Goal: Check status: Check status

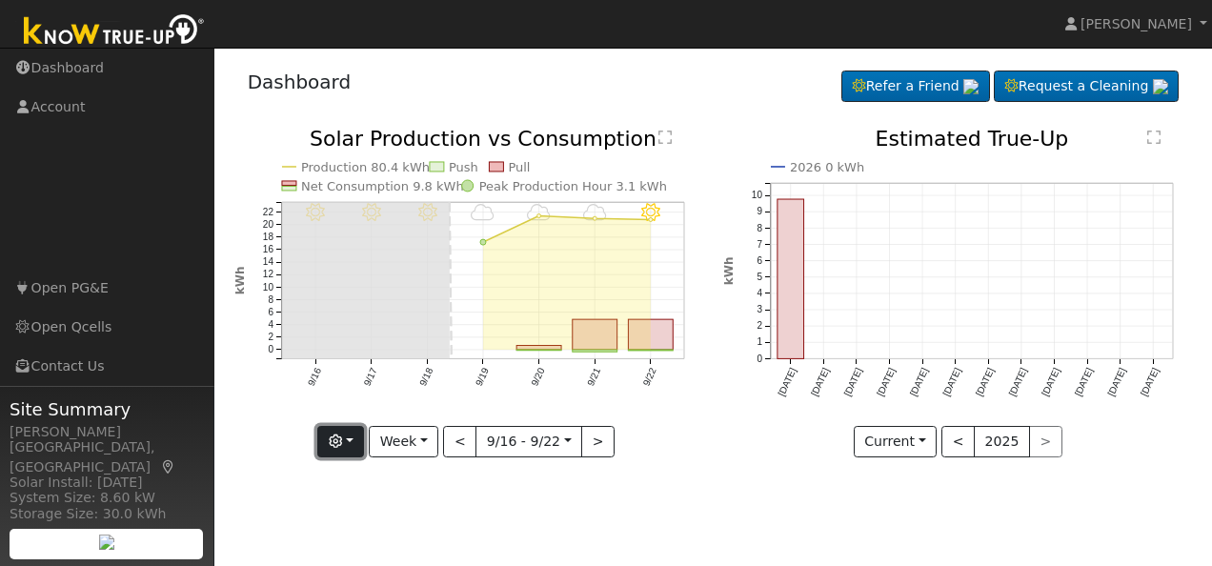
click at [359, 437] on button "button" at bounding box center [340, 442] width 47 height 32
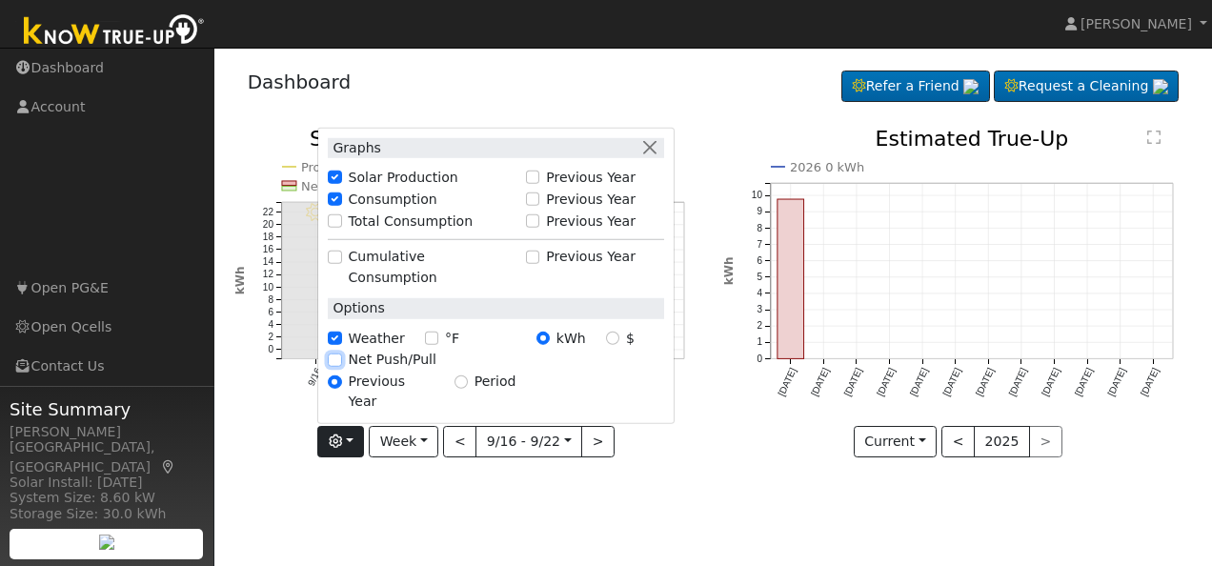
click at [341, 367] on input "Net Push/Pull" at bounding box center [334, 360] width 13 height 13
checkbox input "true"
click at [426, 345] on input "°F" at bounding box center [431, 338] width 13 height 13
checkbox input "true"
click at [341, 389] on input "Previous Year" at bounding box center [334, 381] width 13 height 13
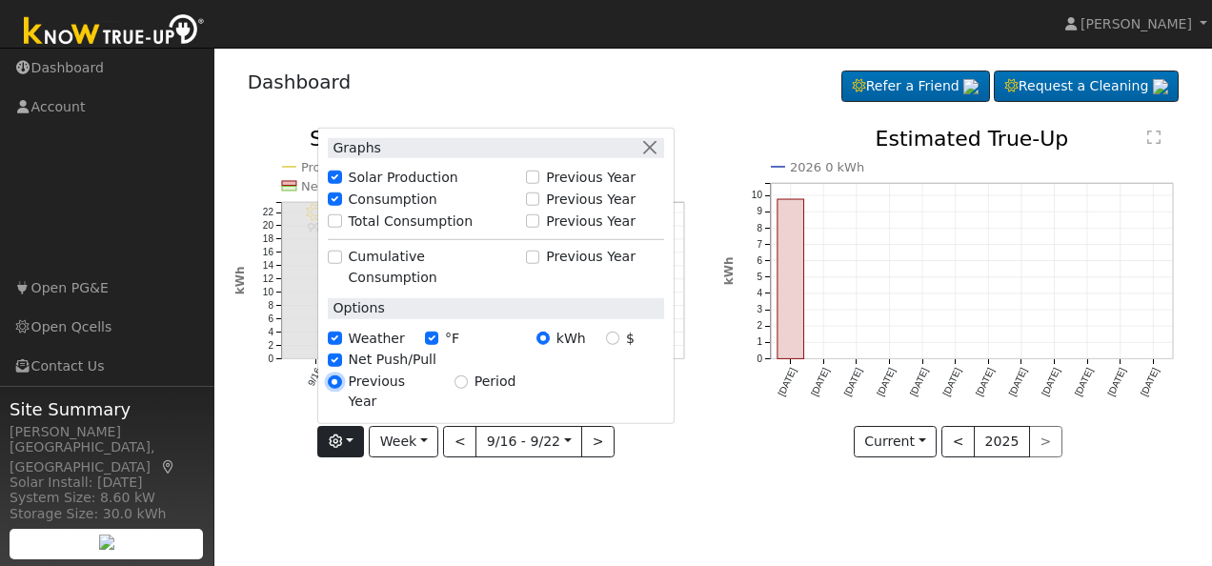
click at [341, 389] on input "Previous Year" at bounding box center [334, 381] width 13 height 13
click at [429, 440] on button "Week" at bounding box center [404, 442] width 70 height 32
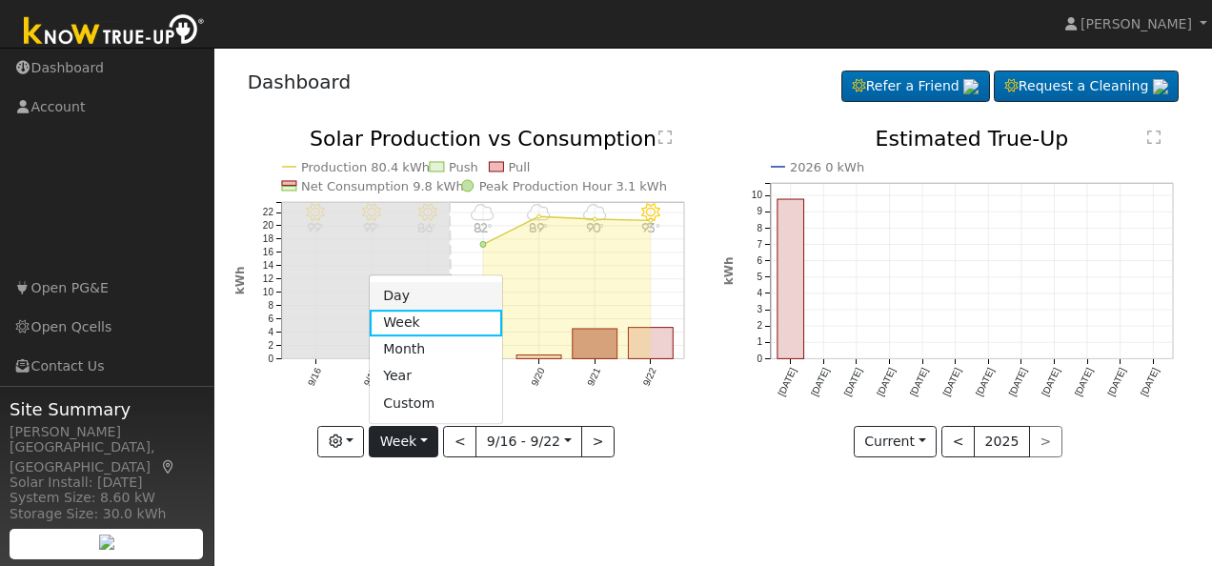
click at [417, 291] on link "Day" at bounding box center [436, 296] width 132 height 27
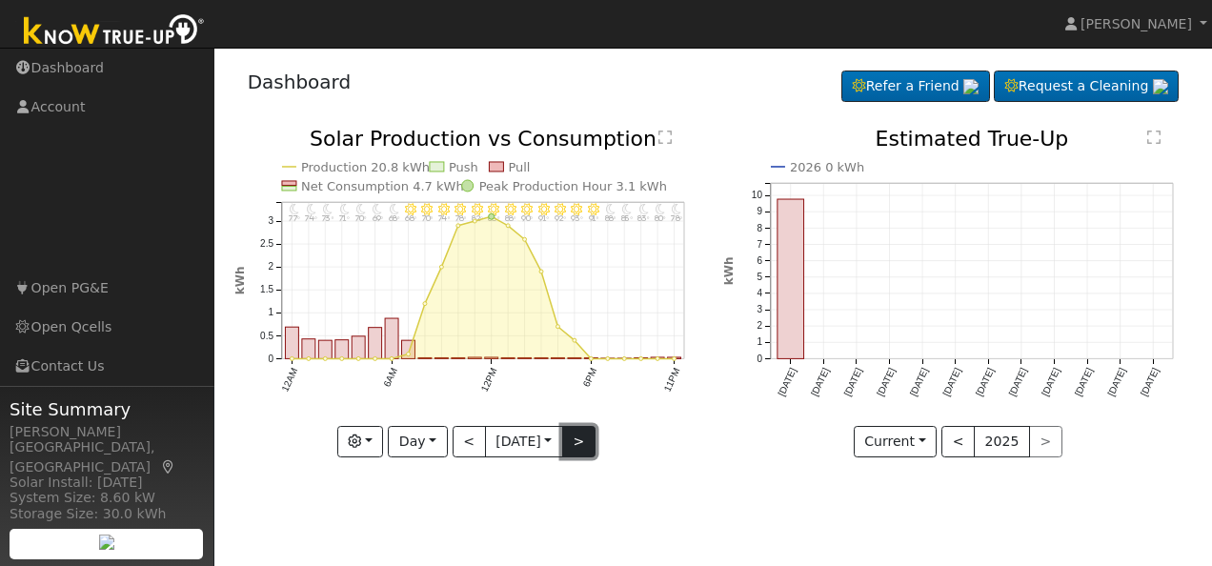
click at [577, 435] on button ">" at bounding box center [578, 442] width 33 height 32
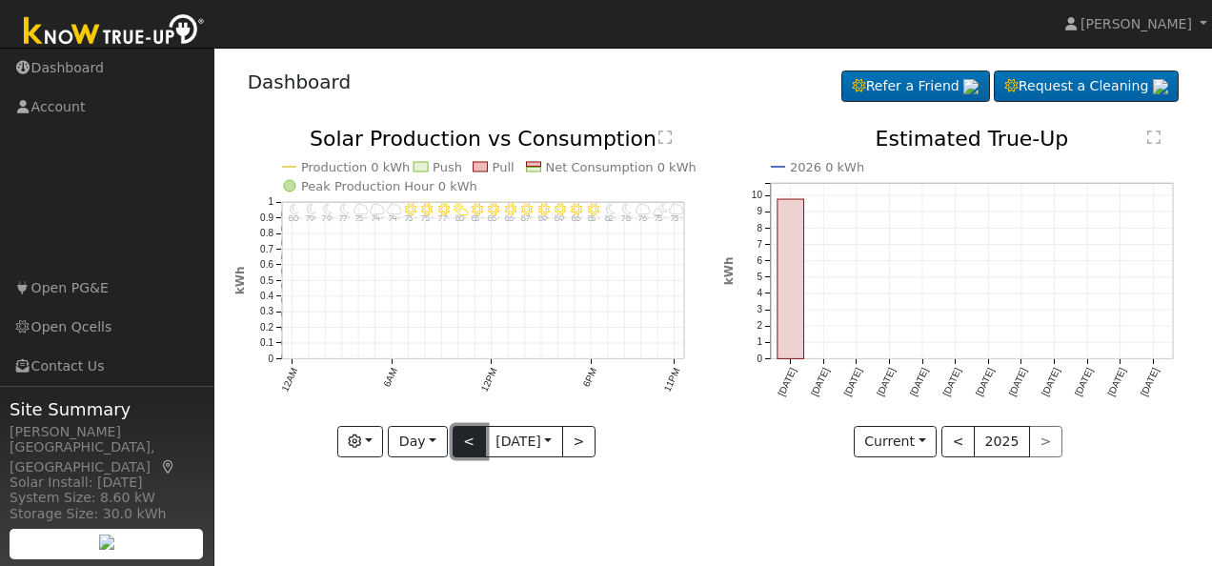
click at [466, 439] on button "<" at bounding box center [469, 442] width 33 height 32
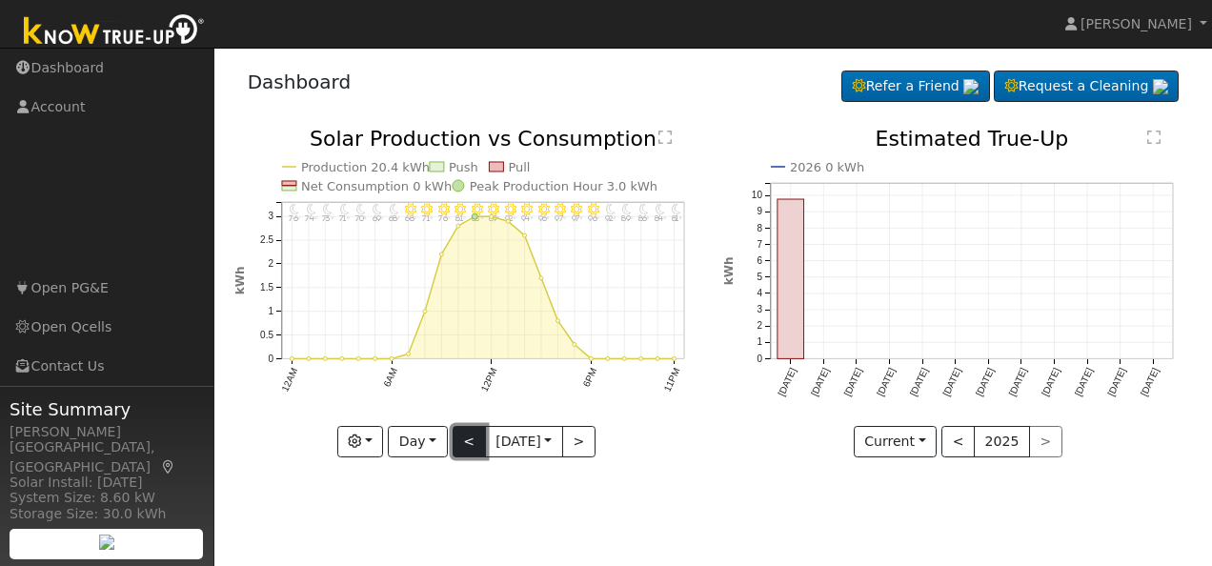
click at [468, 438] on button "<" at bounding box center [469, 442] width 33 height 32
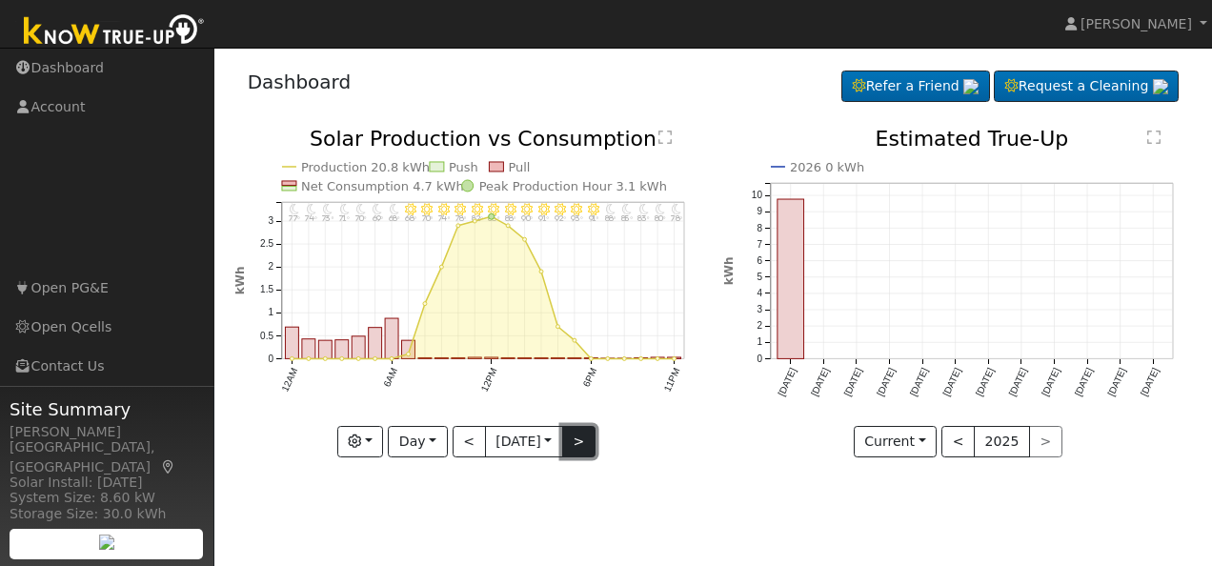
click at [587, 442] on button ">" at bounding box center [578, 442] width 33 height 32
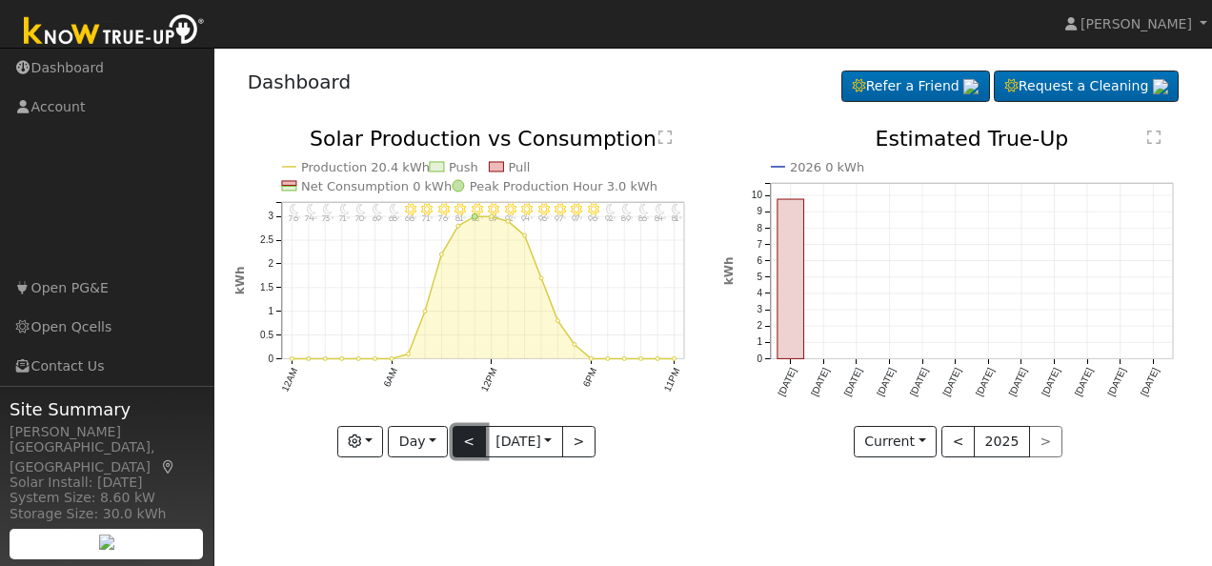
click at [467, 446] on button "<" at bounding box center [469, 442] width 33 height 32
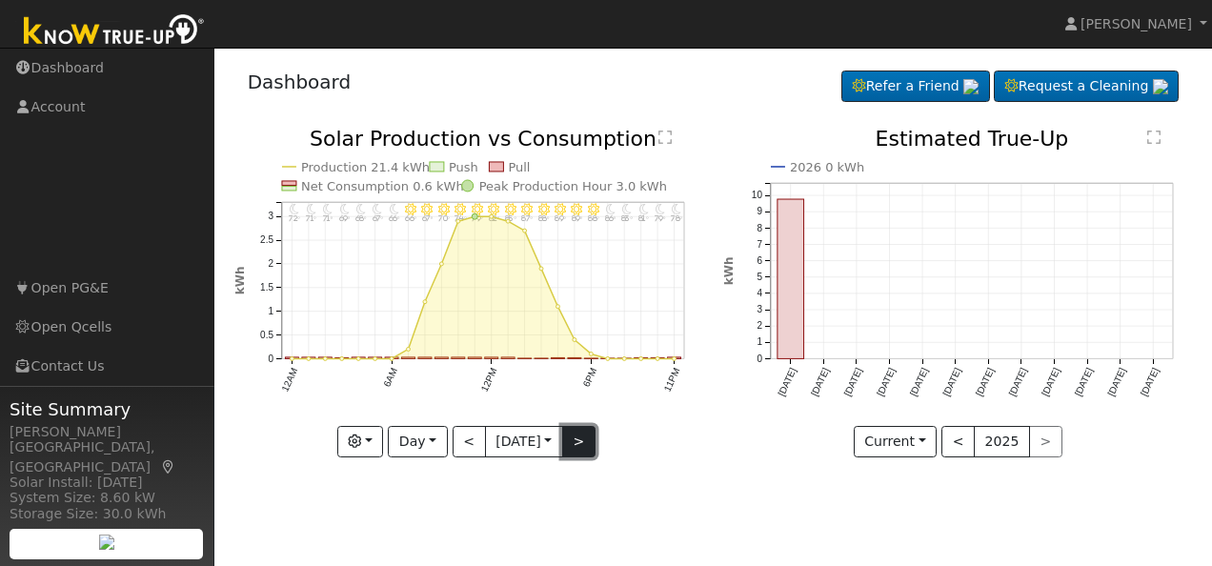
click at [577, 448] on button ">" at bounding box center [578, 442] width 33 height 32
type input "[DATE]"
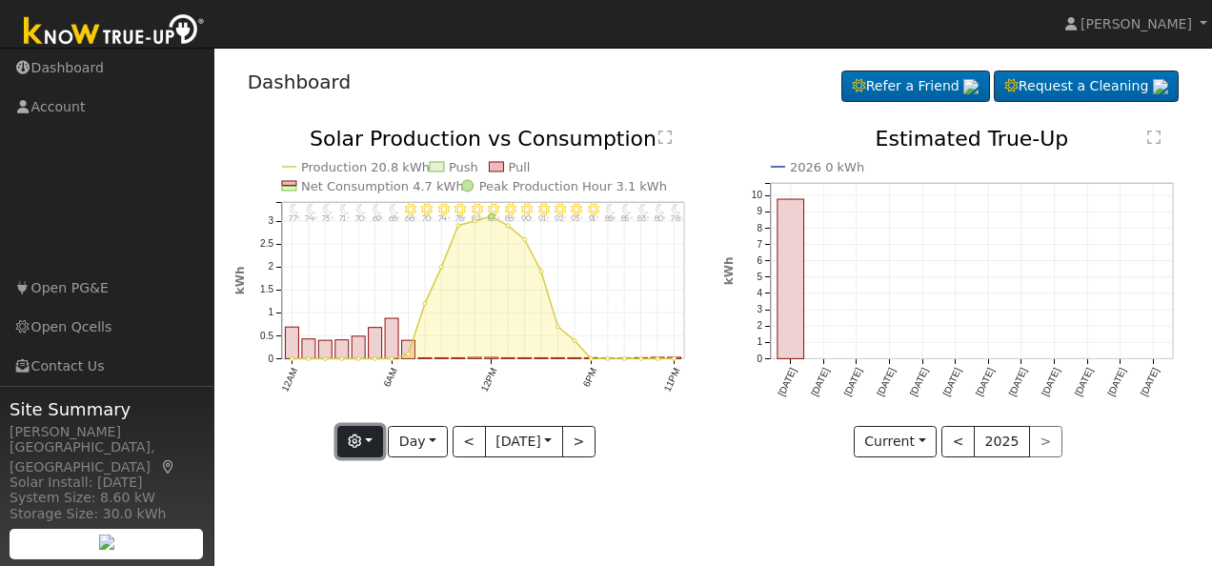
click at [367, 441] on button "button" at bounding box center [360, 442] width 47 height 32
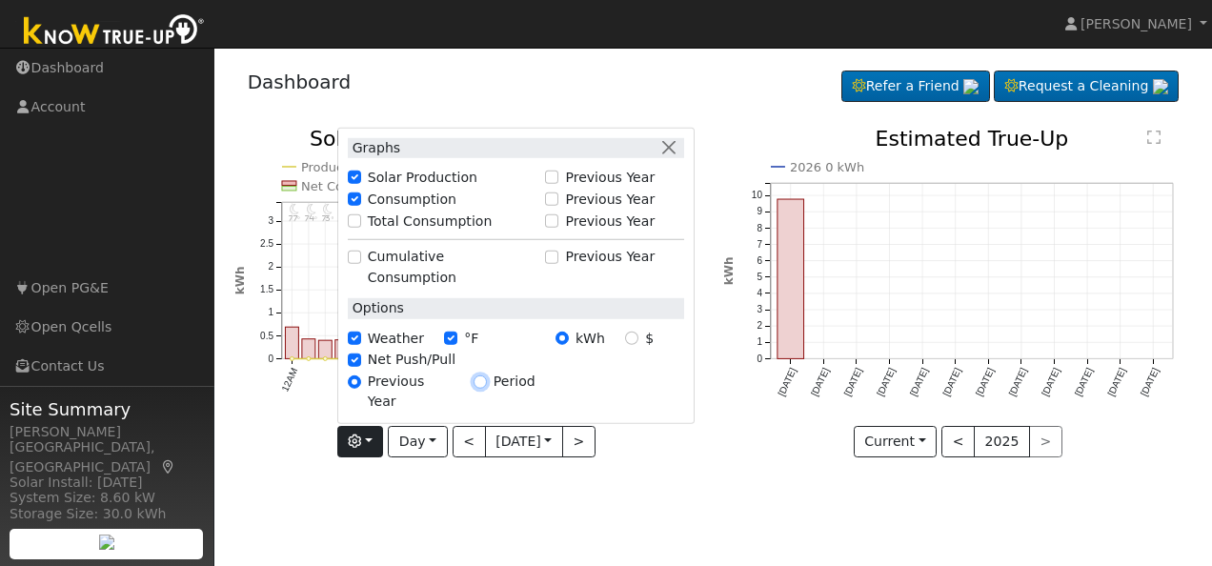
click at [474, 389] on input "Period" at bounding box center [480, 381] width 13 height 13
radio input "true"
radio input "false"
click at [348, 228] on input "Total Consumption" at bounding box center [354, 220] width 13 height 13
checkbox input "true"
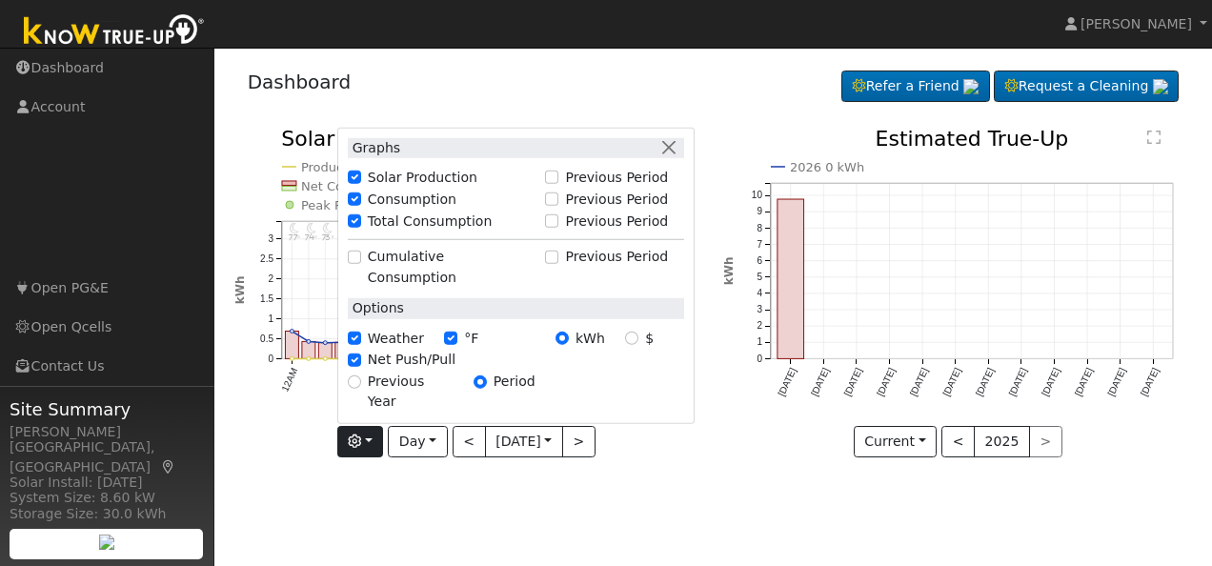
click at [680, 419] on div "Graphs Solar Production Previous Period Consumption Previous Period Total Consu…" at bounding box center [515, 275] width 357 height 297
click at [671, 157] on button "button" at bounding box center [669, 147] width 20 height 20
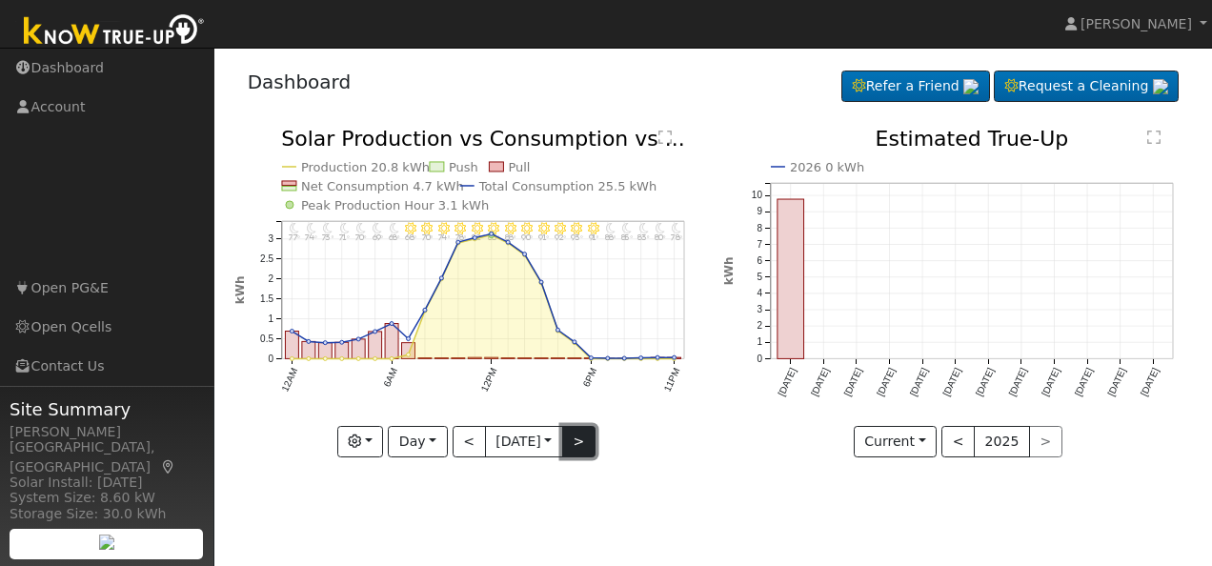
click at [576, 440] on button ">" at bounding box center [578, 442] width 33 height 32
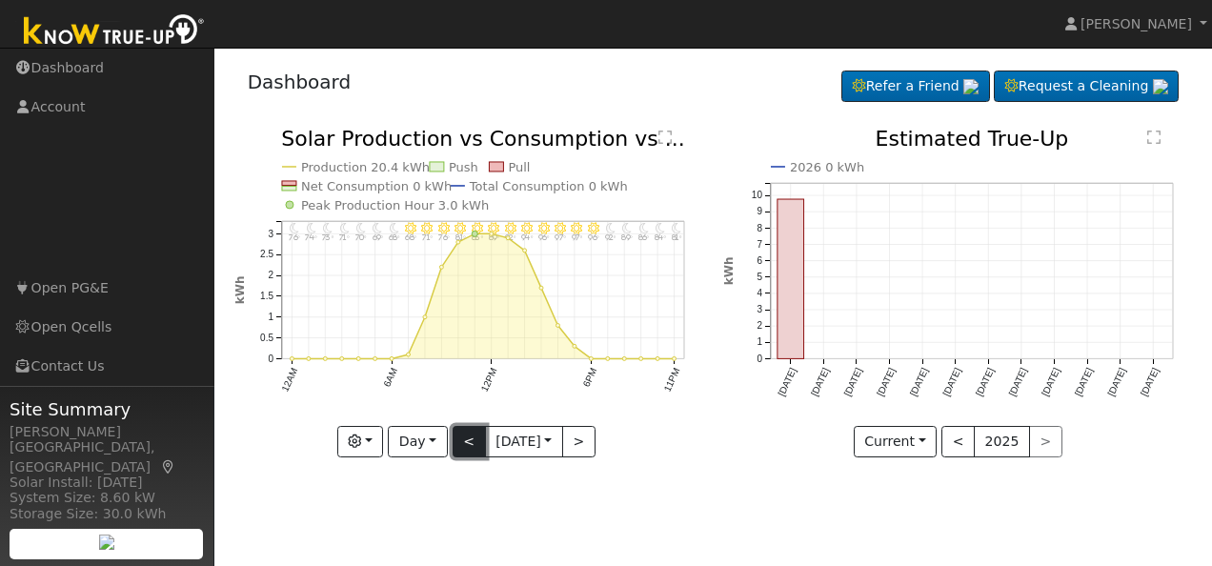
click at [465, 433] on button "<" at bounding box center [469, 442] width 33 height 32
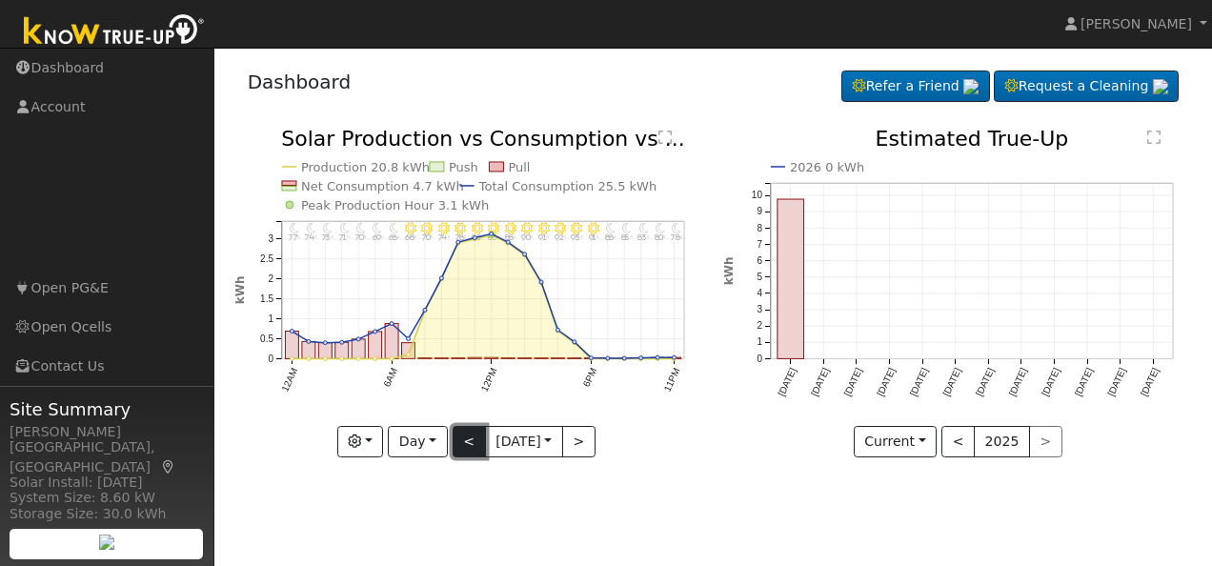
click at [465, 433] on button "<" at bounding box center [469, 442] width 33 height 32
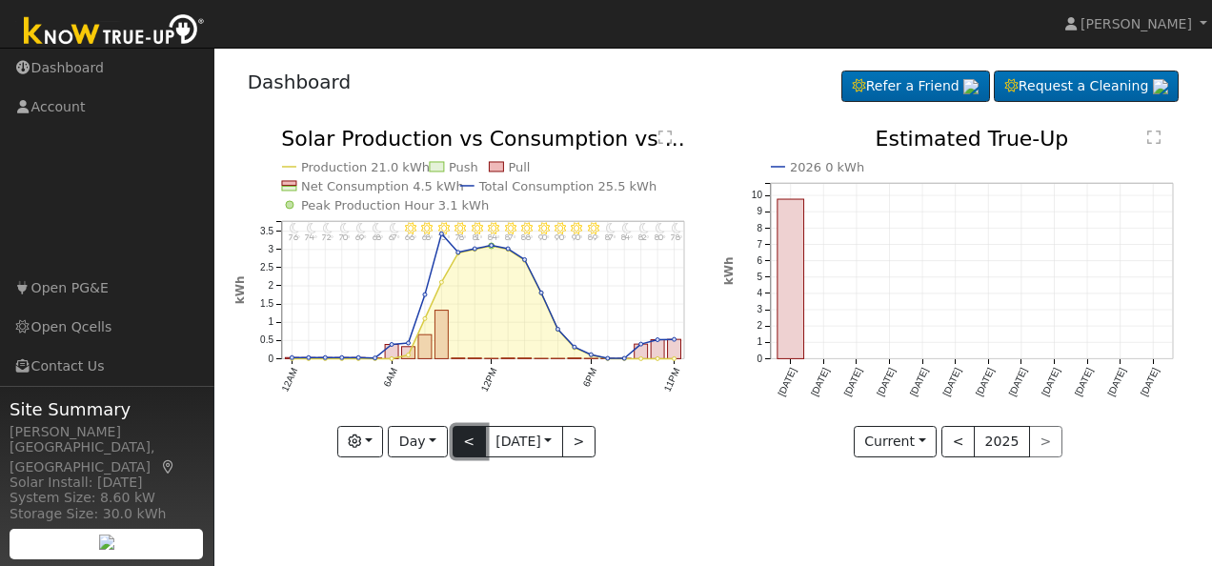
click at [465, 433] on button "<" at bounding box center [469, 442] width 33 height 32
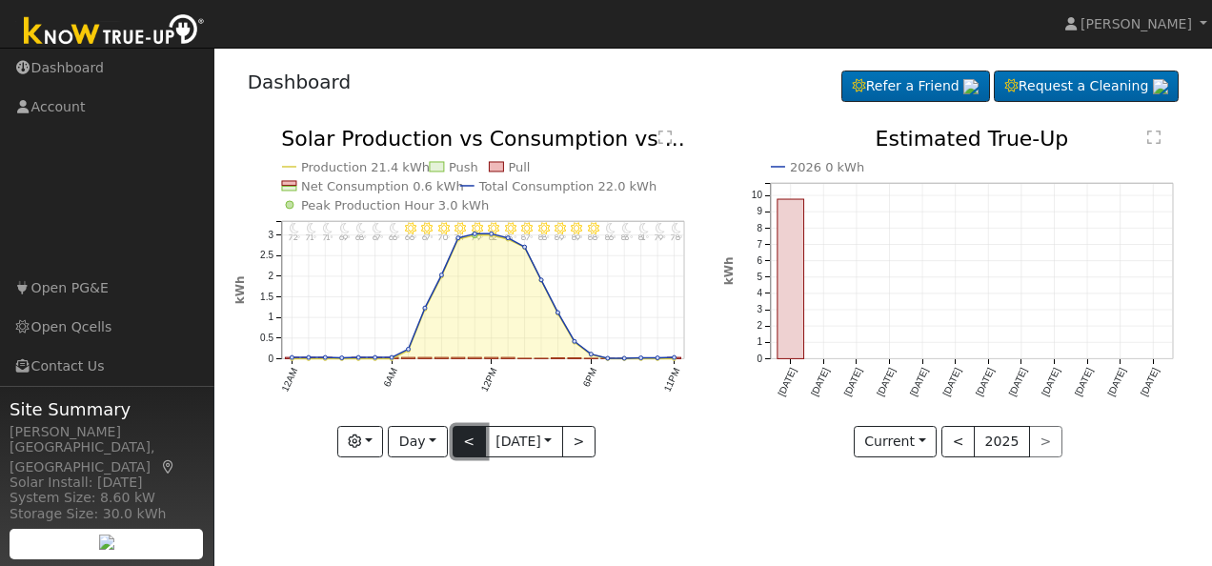
click at [465, 433] on button "<" at bounding box center [469, 442] width 33 height 32
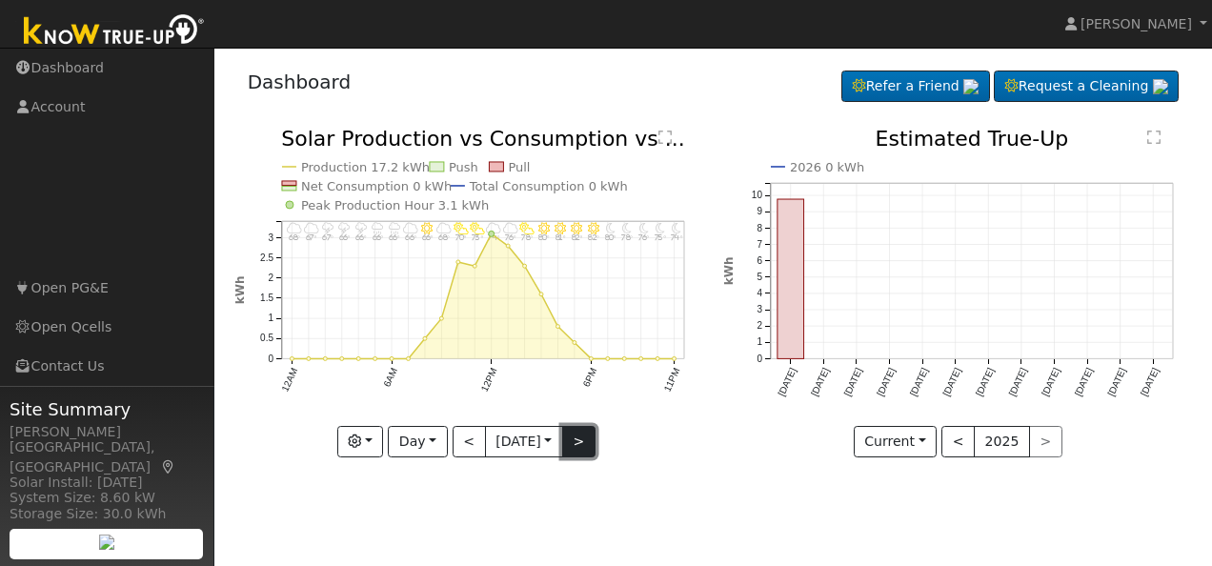
click at [585, 447] on button ">" at bounding box center [578, 442] width 33 height 32
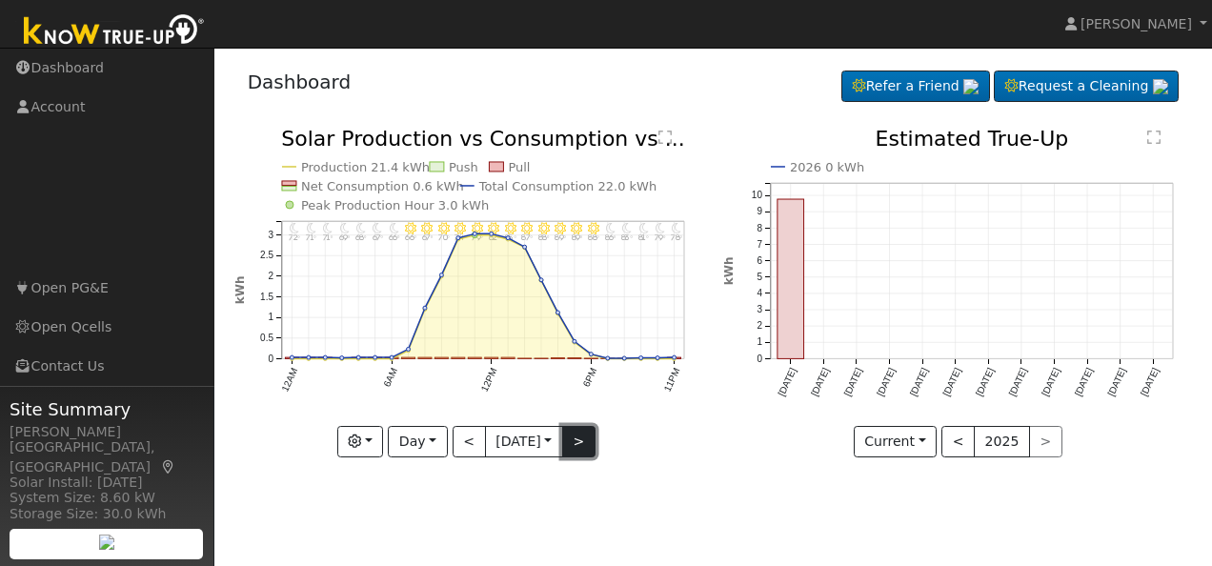
click at [585, 447] on button ">" at bounding box center [578, 442] width 33 height 32
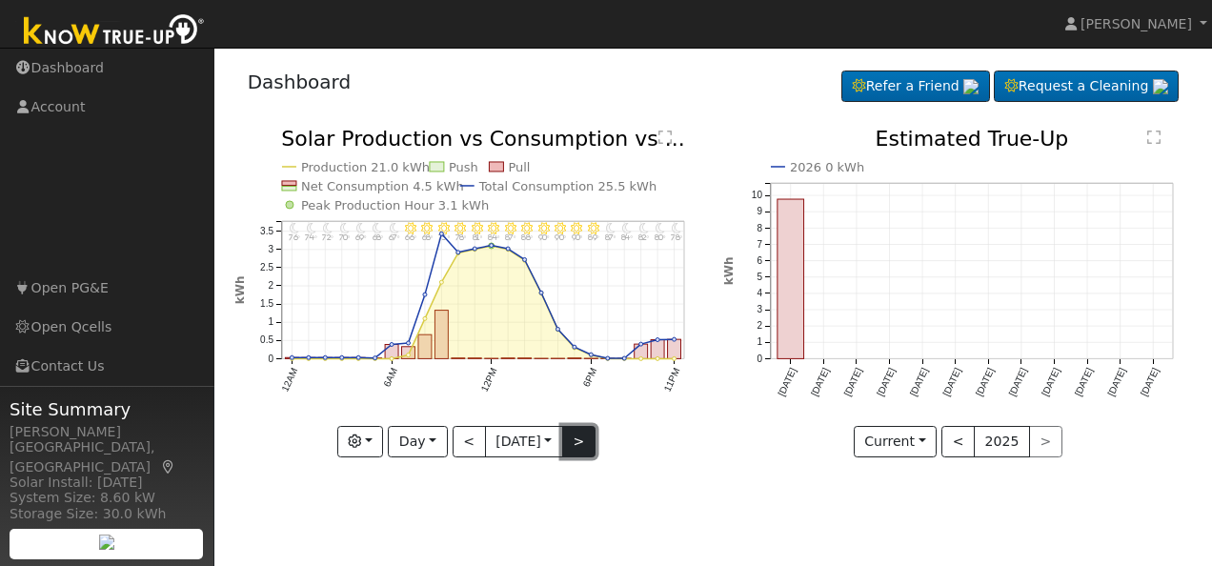
click at [577, 440] on button ">" at bounding box center [578, 442] width 33 height 32
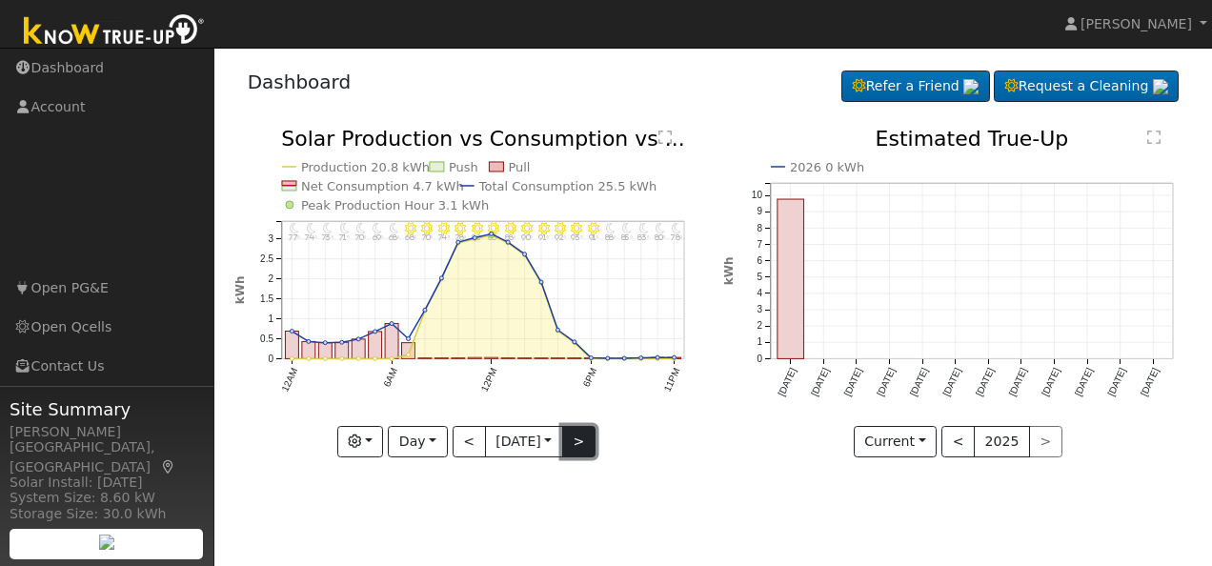
click at [577, 440] on button ">" at bounding box center [578, 442] width 33 height 32
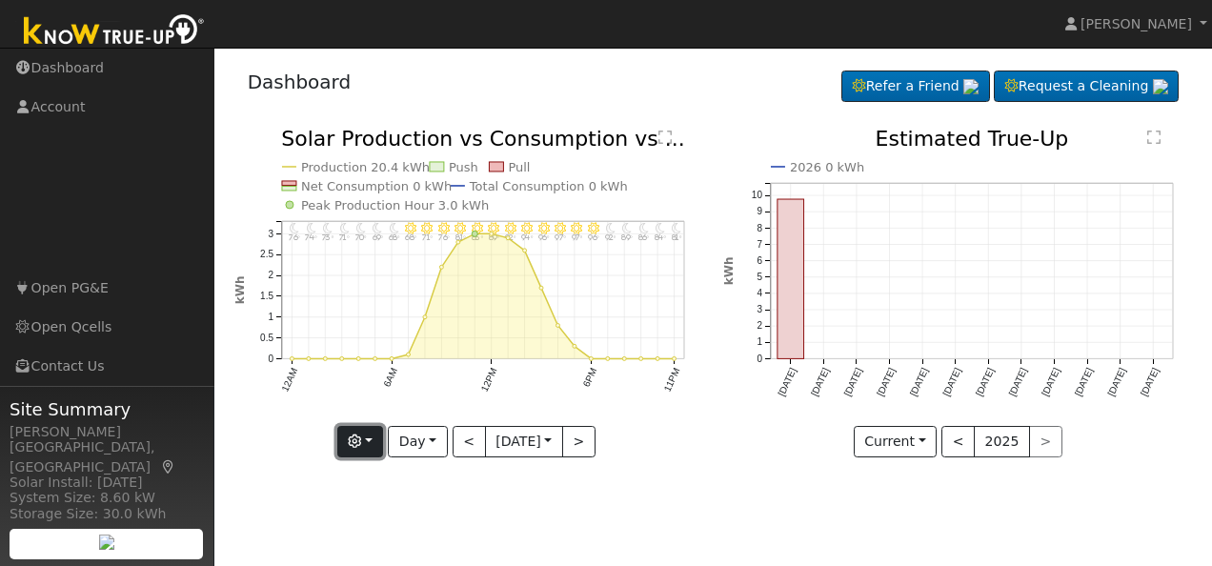
click at [381, 431] on button "button" at bounding box center [360, 442] width 47 height 32
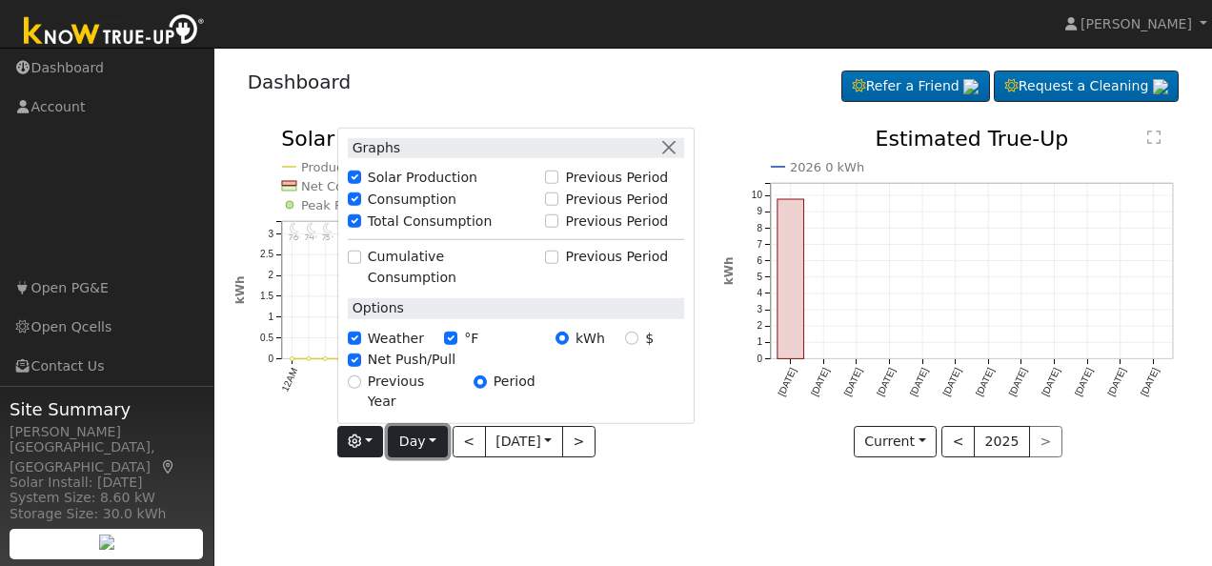
click at [428, 438] on button "Day" at bounding box center [417, 442] width 59 height 32
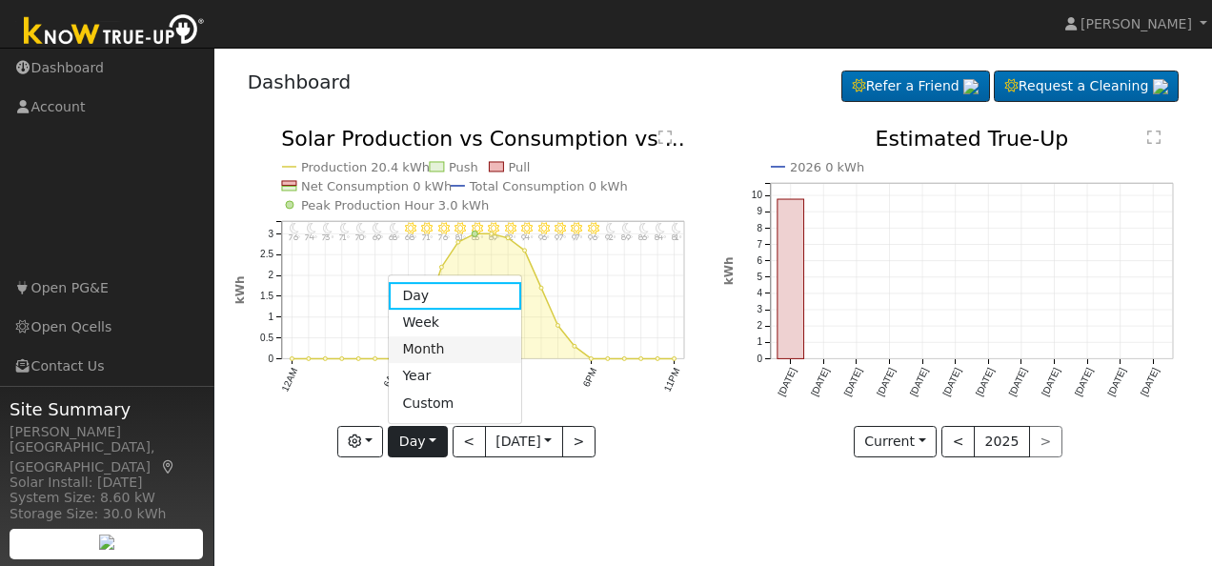
click at [429, 347] on link "Month" at bounding box center [455, 349] width 132 height 27
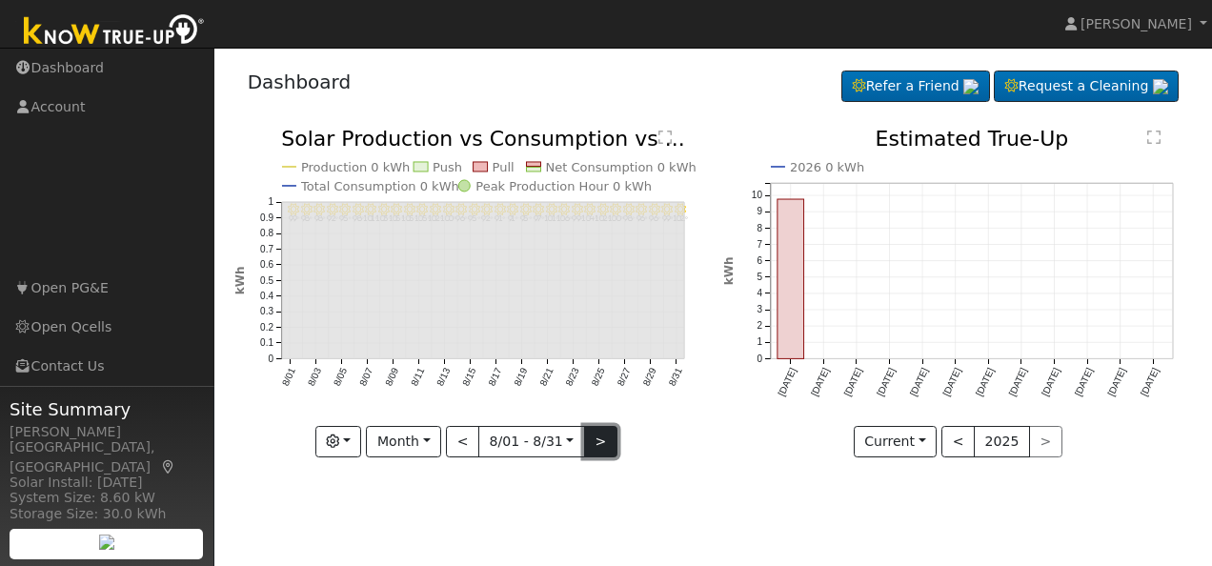
click at [594, 446] on button ">" at bounding box center [600, 442] width 33 height 32
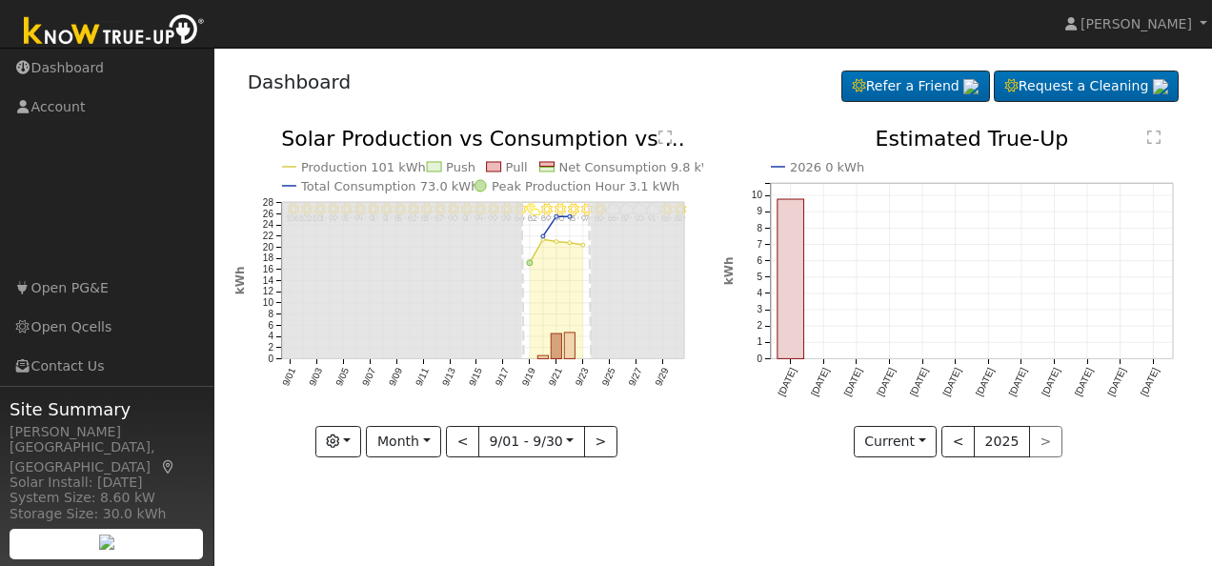
click at [701, 484] on div "User Profile First name Last name Email Email Notifications No Emails No Emails…" at bounding box center [713, 307] width 998 height 518
click at [354, 444] on button "button" at bounding box center [338, 442] width 47 height 32
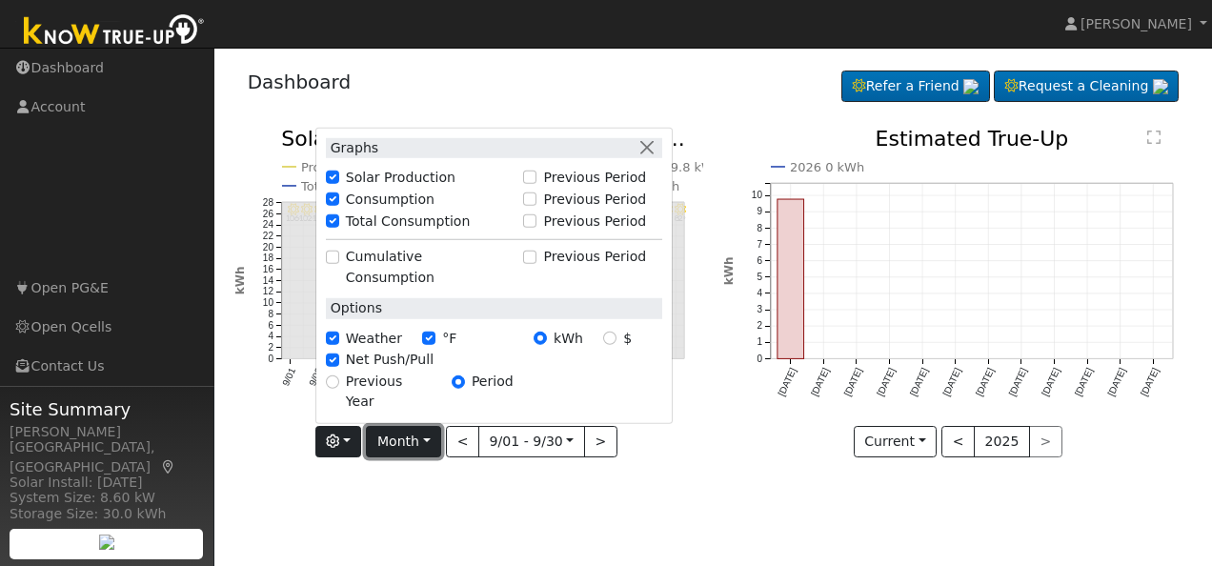
click at [429, 442] on button "Month" at bounding box center [403, 442] width 75 height 32
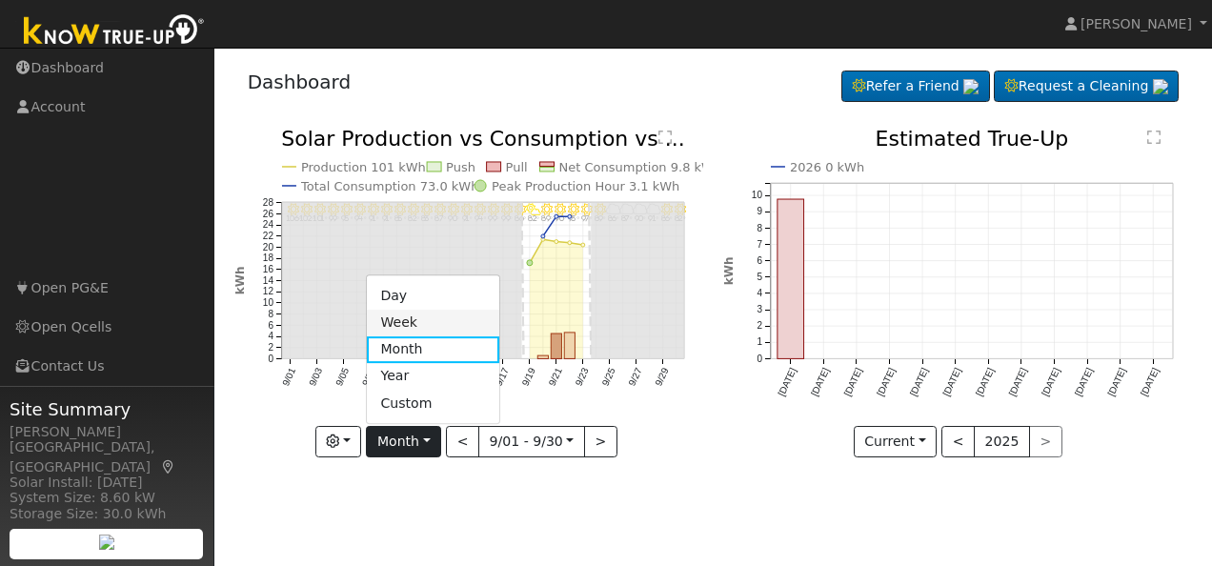
click at [415, 322] on link "Week" at bounding box center [433, 323] width 132 height 27
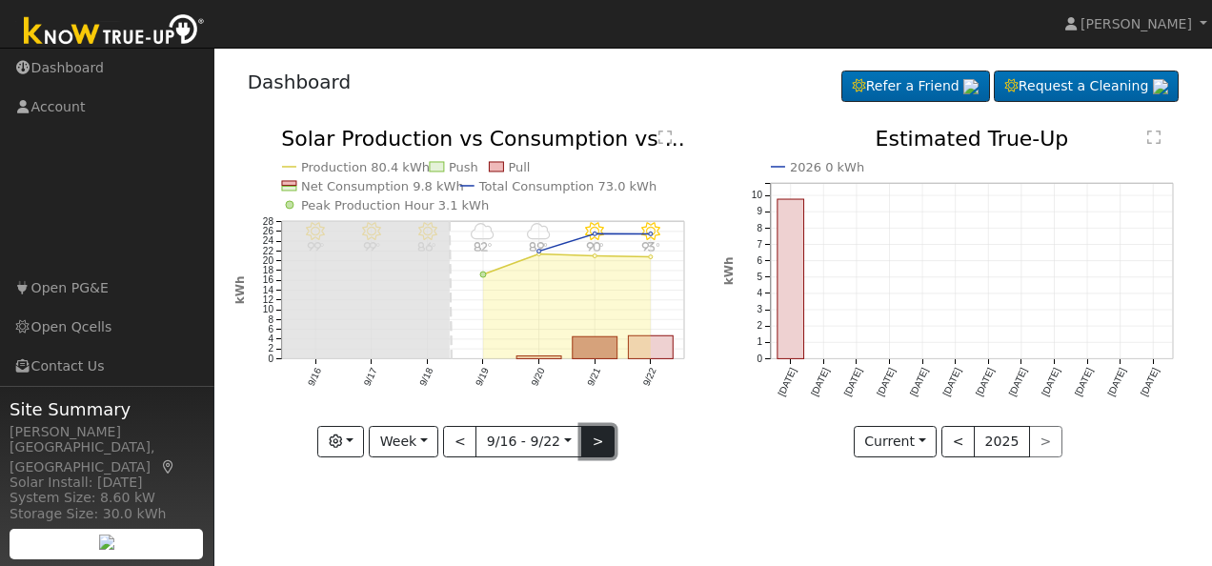
click at [587, 442] on button ">" at bounding box center [597, 442] width 33 height 32
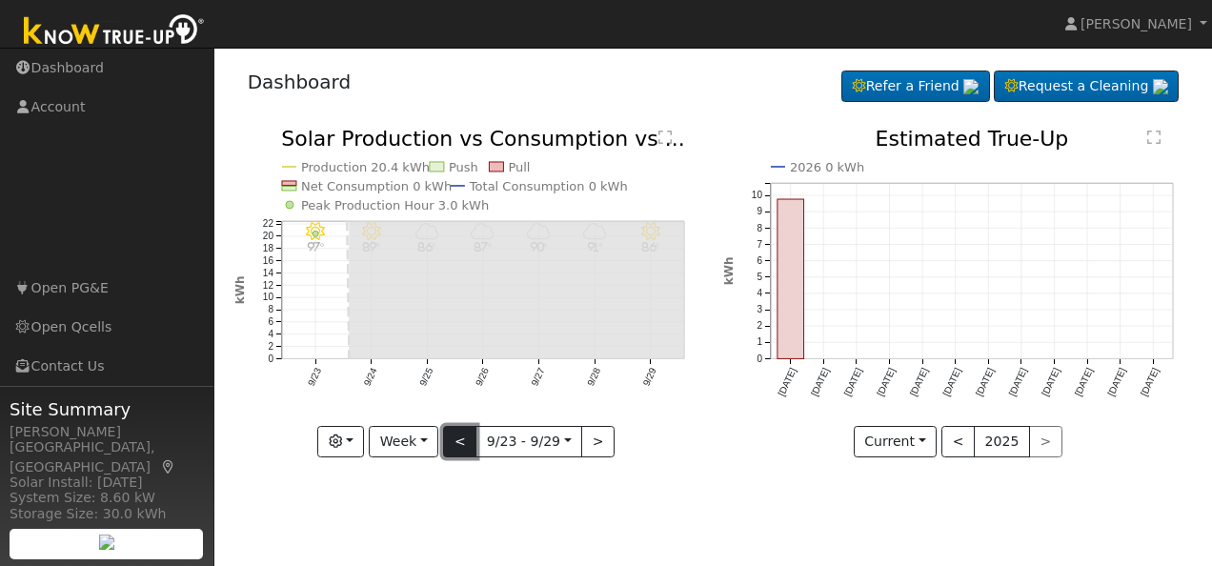
click at [452, 442] on button "<" at bounding box center [459, 442] width 33 height 32
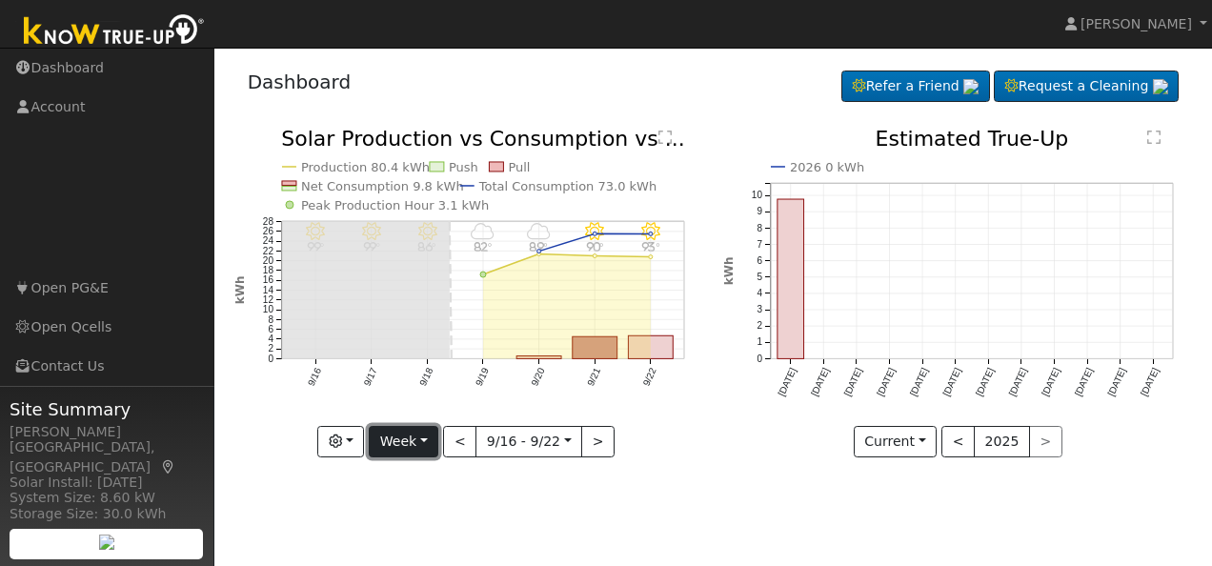
click at [425, 440] on button "Week" at bounding box center [404, 442] width 70 height 32
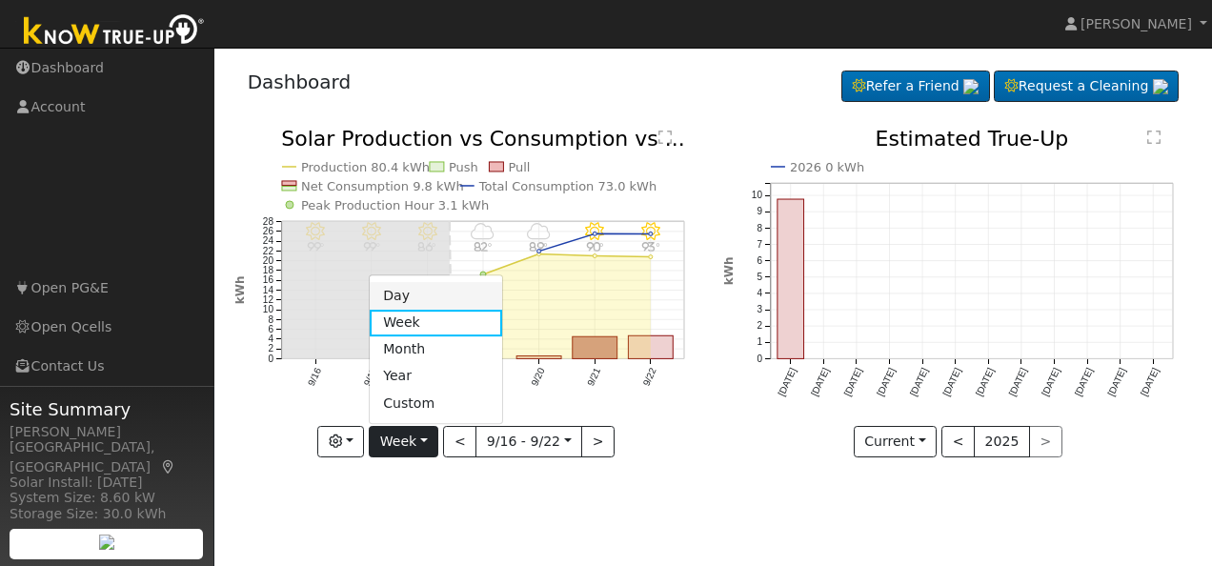
click at [415, 290] on link "Day" at bounding box center [436, 296] width 132 height 27
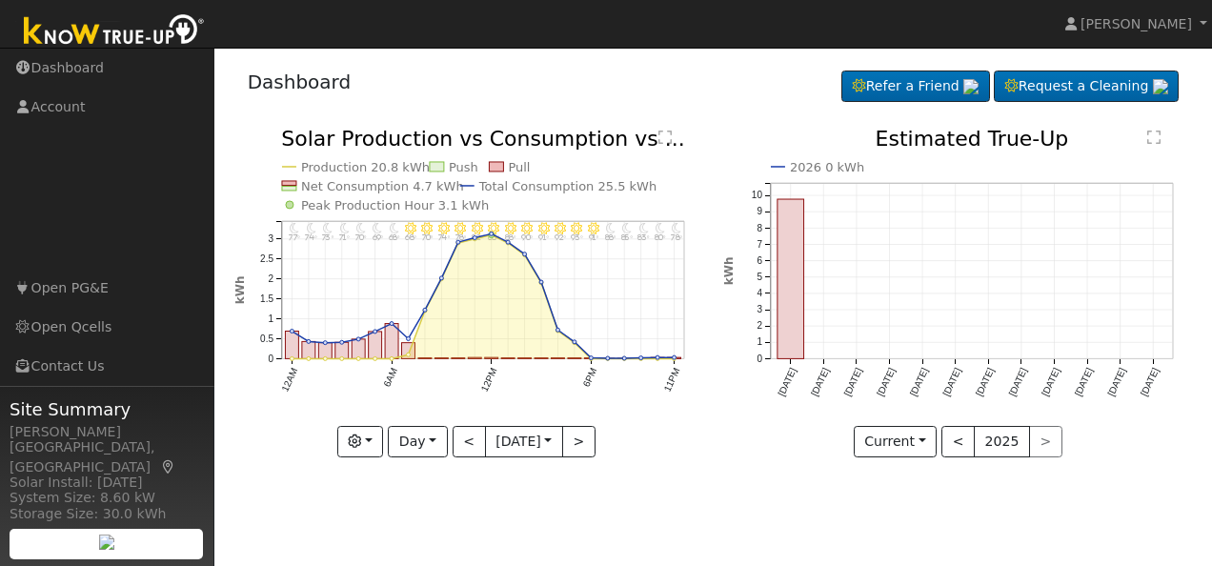
click at [454, 63] on div "Dashboard Refer a Friend Request a Cleaning Refer a Friend" at bounding box center [713, 86] width 959 height 58
click at [922, 437] on button "Current" at bounding box center [896, 442] width 84 height 32
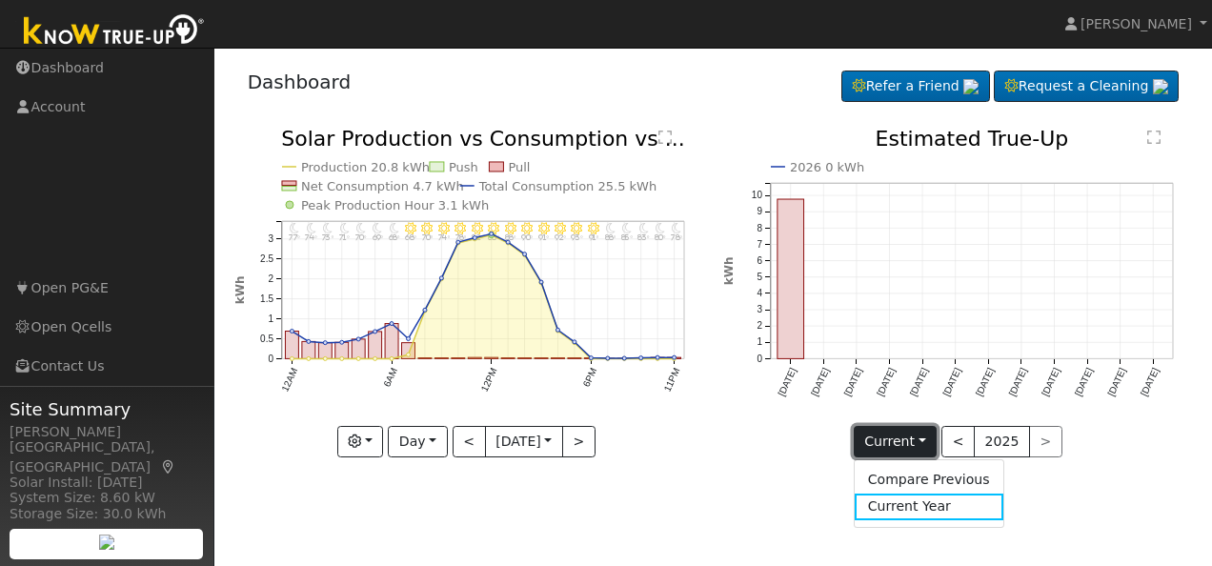
click at [922, 437] on button "Current" at bounding box center [896, 442] width 84 height 32
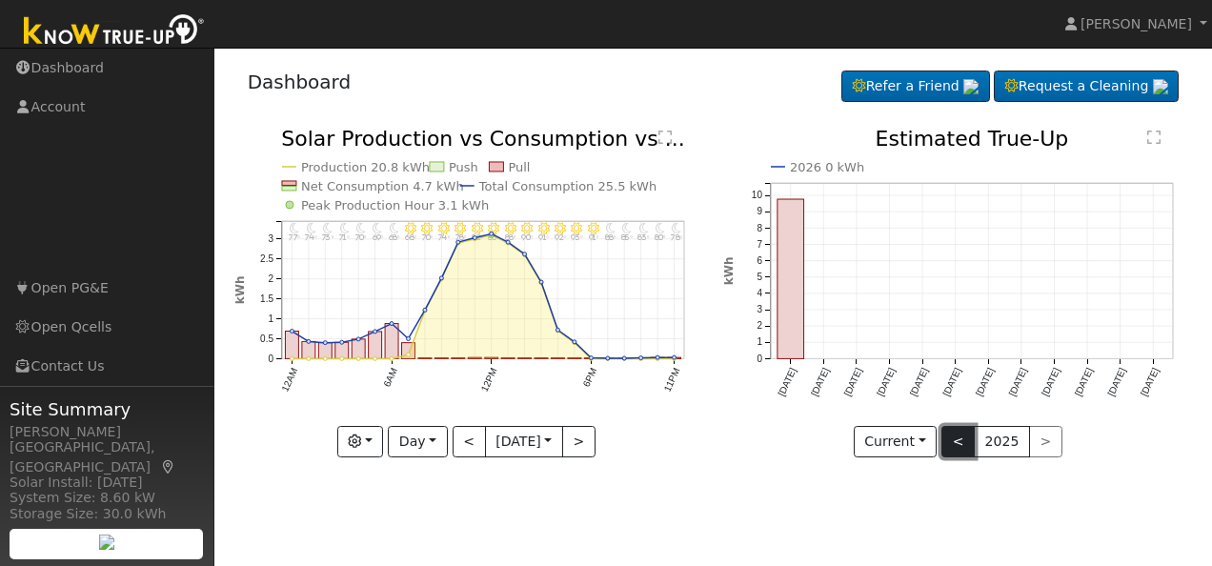
click at [959, 438] on button "<" at bounding box center [957, 442] width 33 height 32
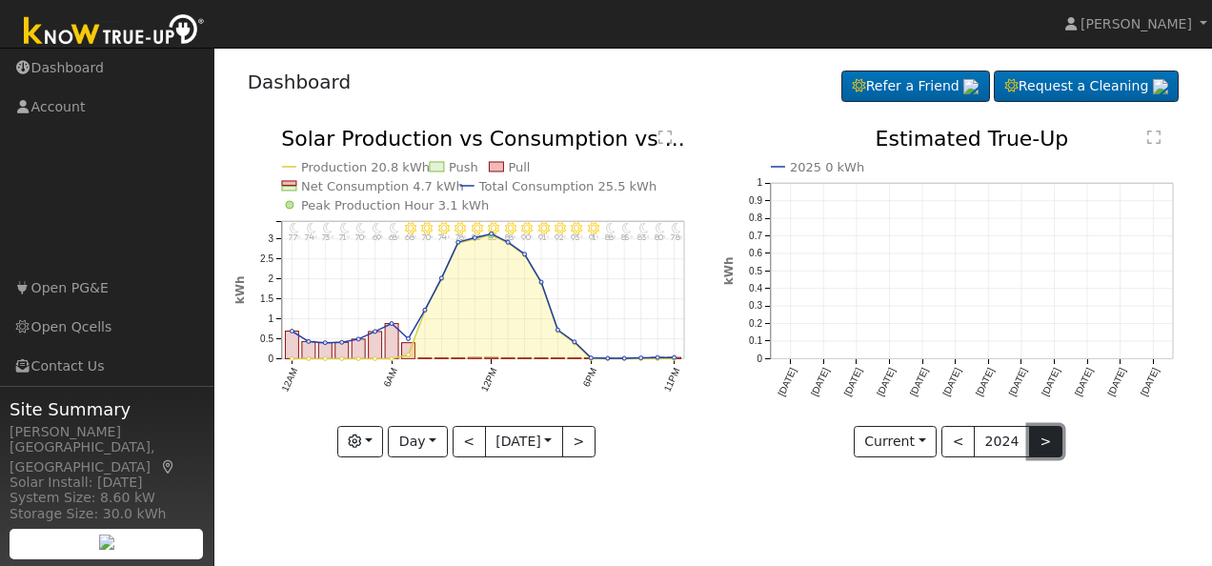
click at [1039, 440] on button ">" at bounding box center [1045, 442] width 33 height 32
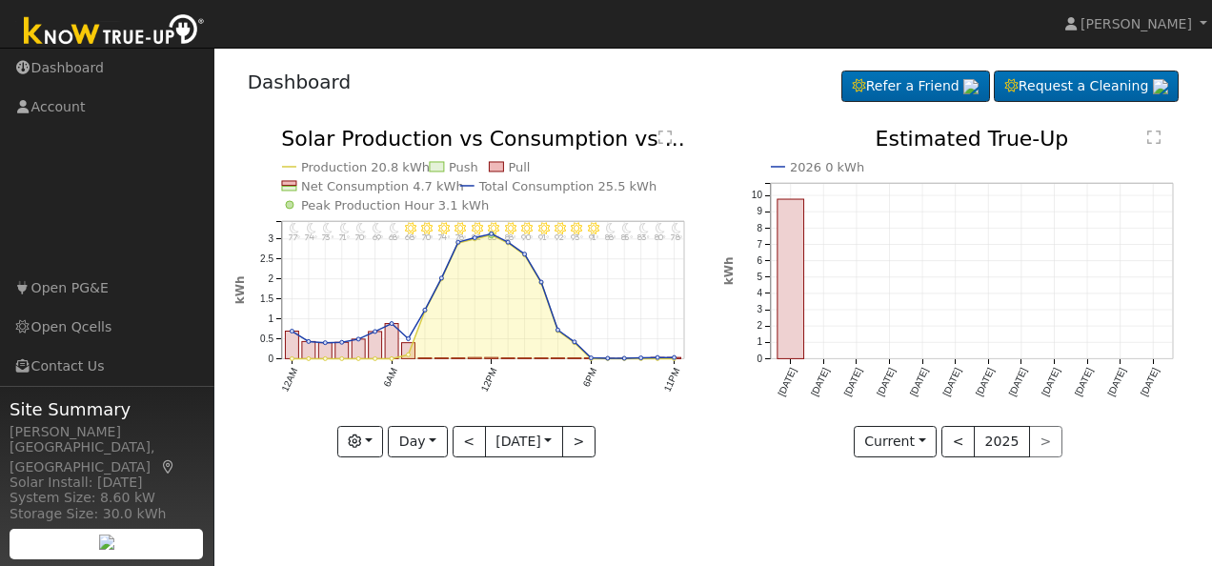
click at [1039, 440] on div "< 2025 >" at bounding box center [1001, 442] width 121 height 32
click at [959, 445] on button "<" at bounding box center [957, 442] width 33 height 32
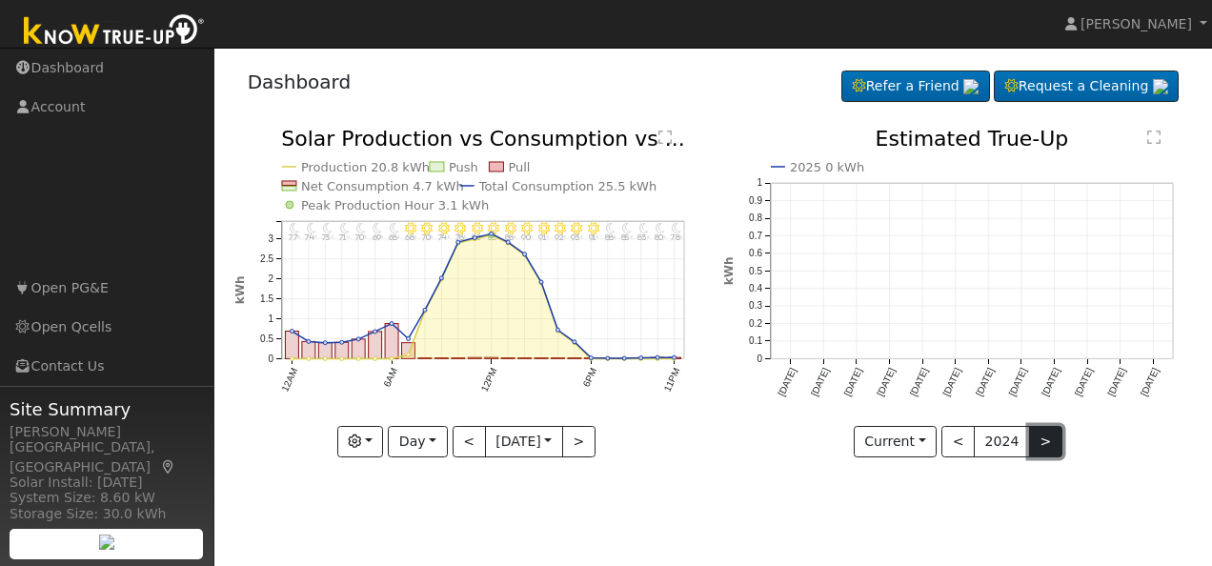
click at [1036, 438] on button ">" at bounding box center [1045, 442] width 33 height 32
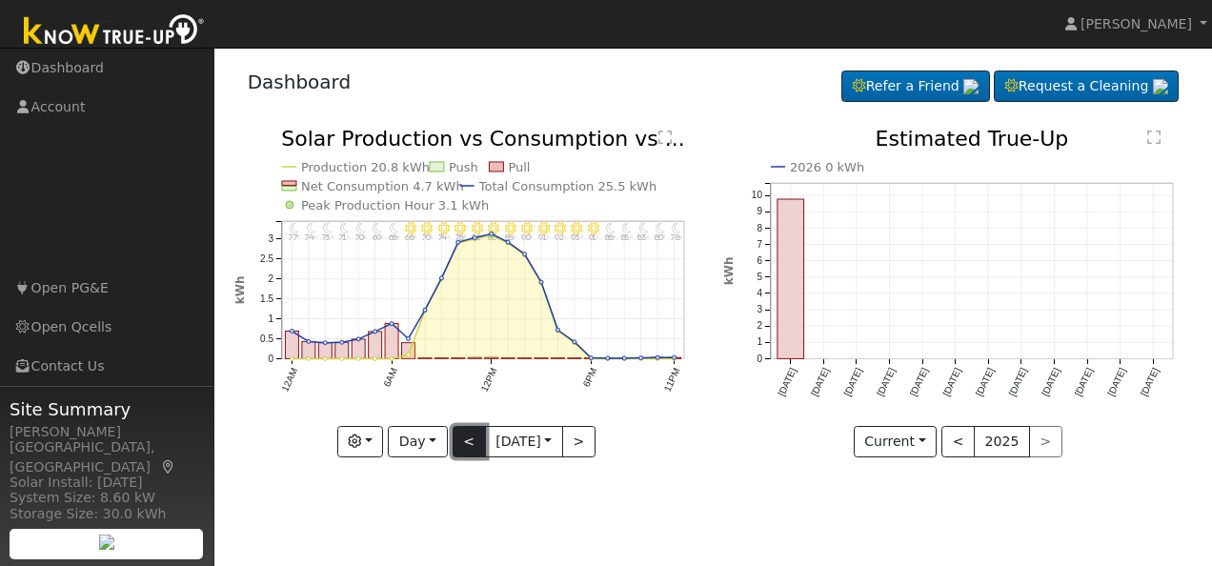
click at [469, 440] on button "<" at bounding box center [469, 442] width 33 height 32
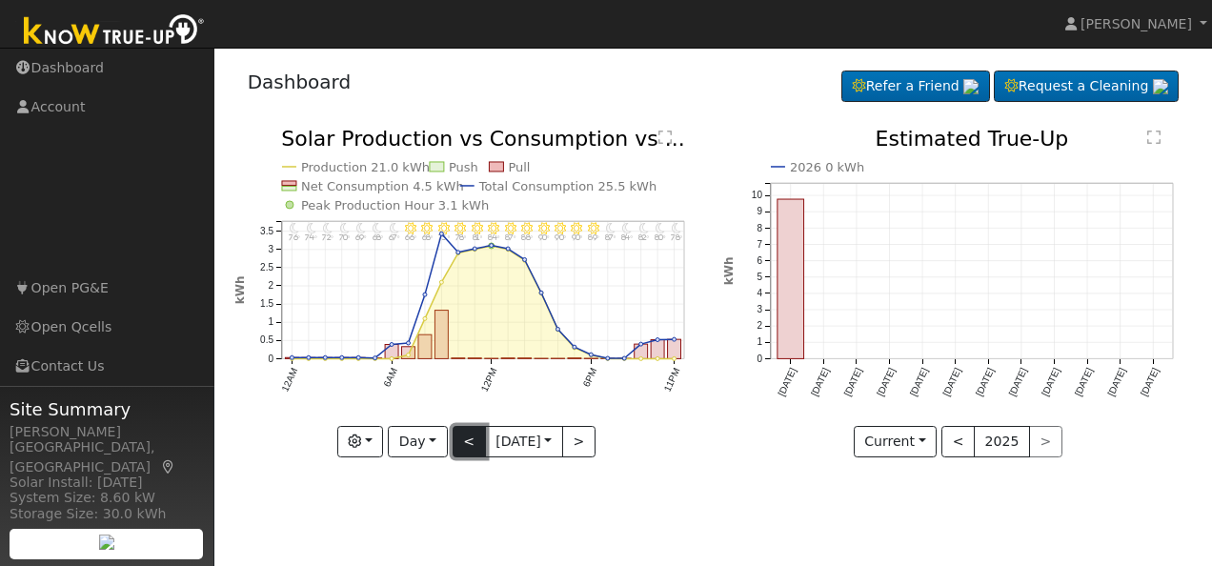
click at [469, 440] on button "<" at bounding box center [469, 442] width 33 height 32
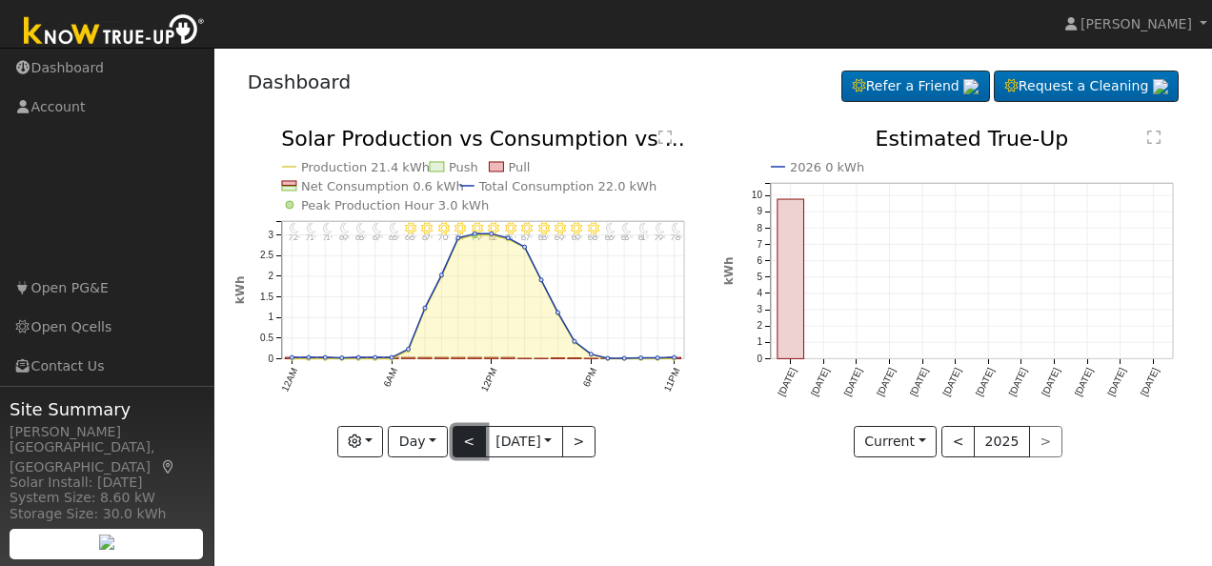
click at [469, 440] on button "<" at bounding box center [469, 442] width 33 height 32
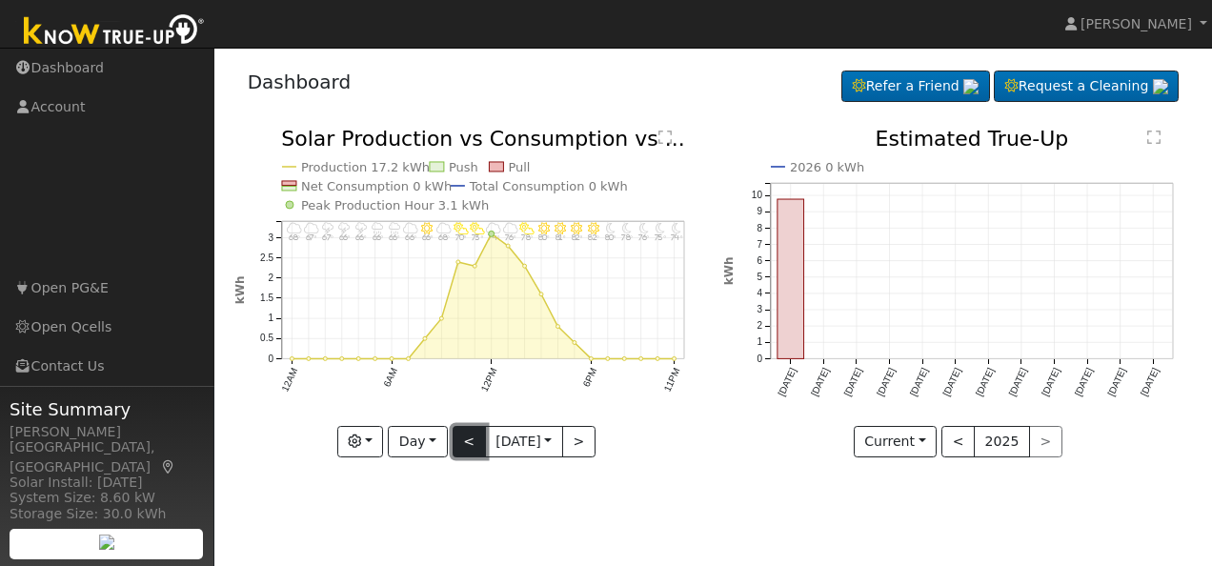
click at [469, 440] on button "<" at bounding box center [469, 442] width 33 height 32
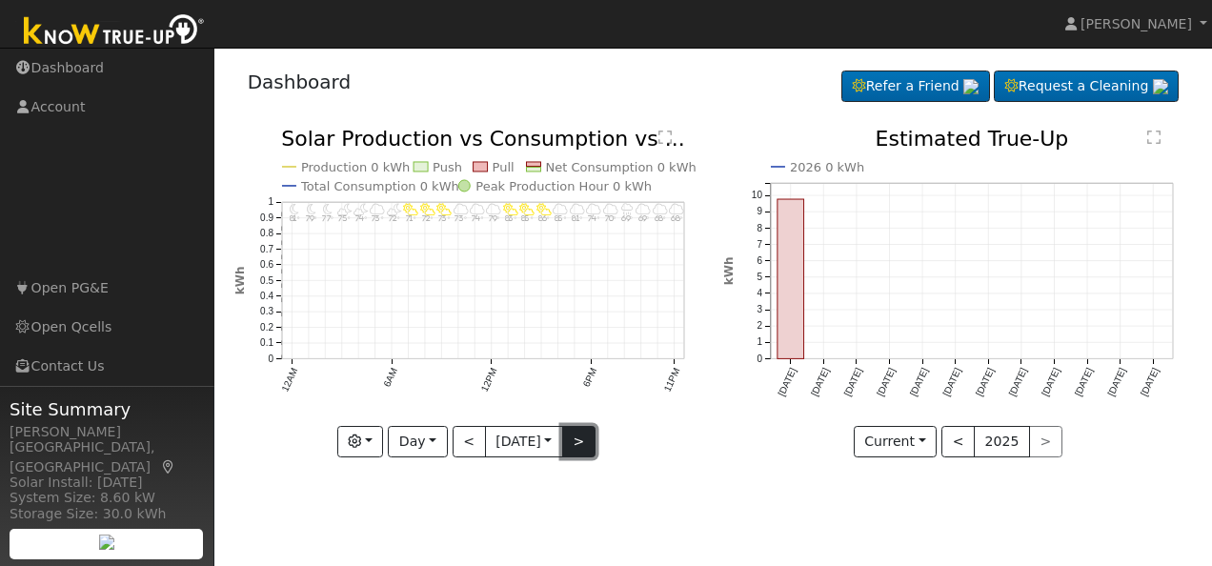
click at [582, 441] on button ">" at bounding box center [578, 442] width 33 height 32
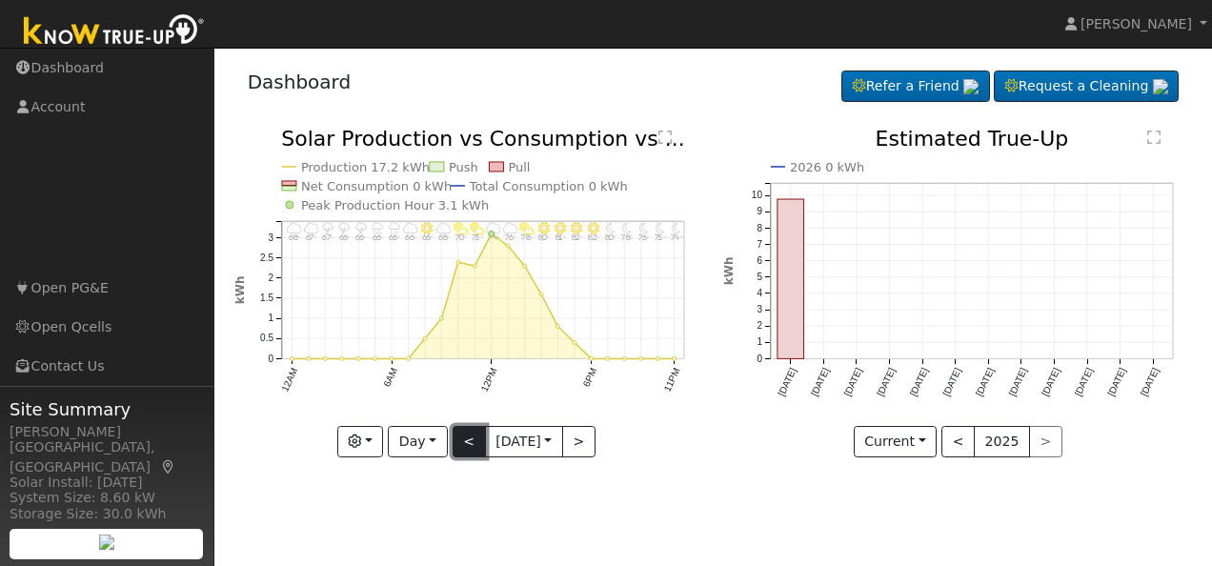
click at [469, 445] on button "<" at bounding box center [469, 442] width 33 height 32
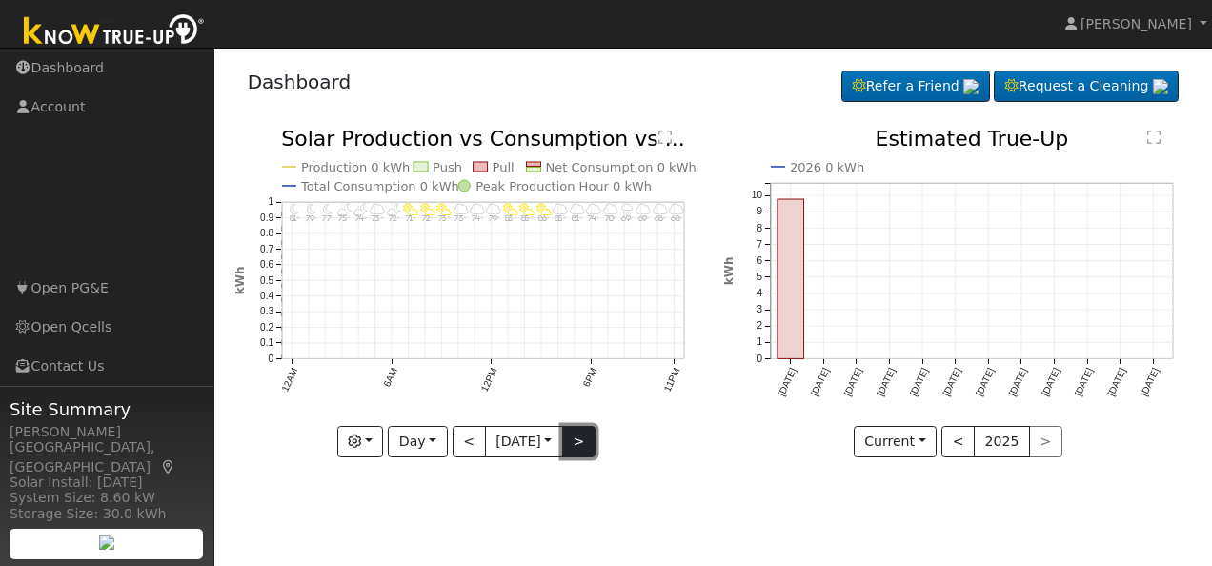
click at [580, 443] on button ">" at bounding box center [578, 442] width 33 height 32
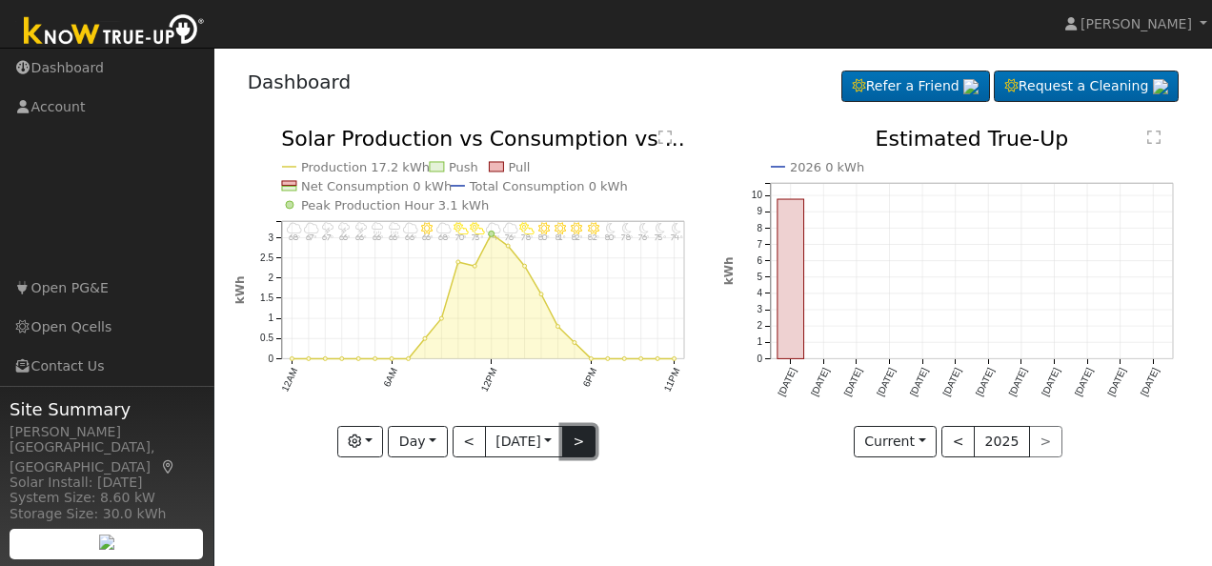
click at [580, 443] on button ">" at bounding box center [578, 442] width 33 height 32
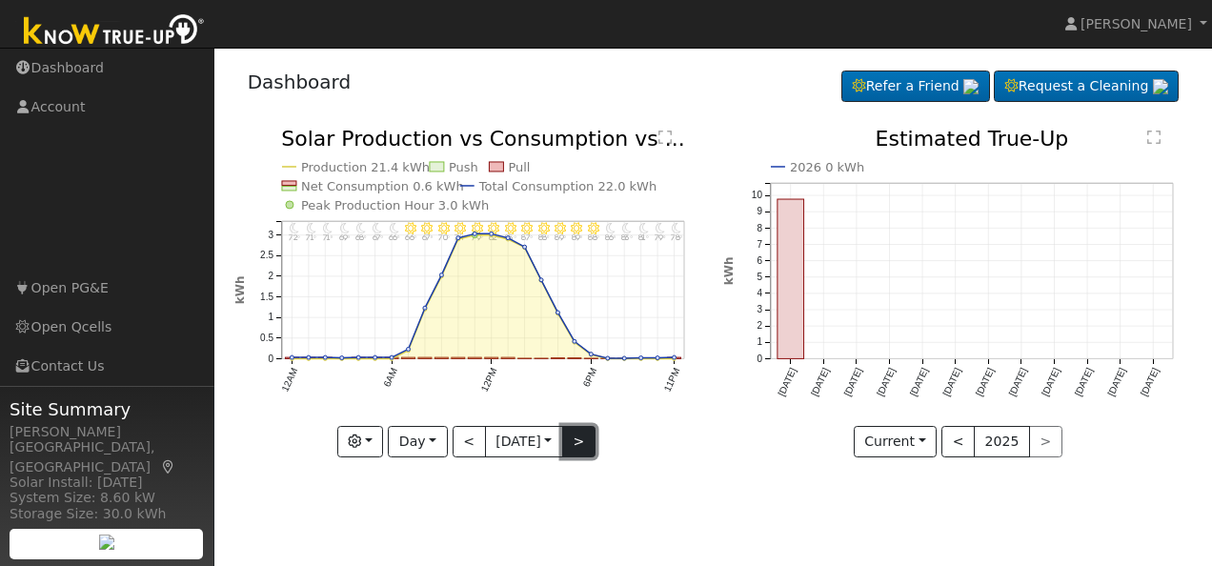
click at [580, 443] on button ">" at bounding box center [578, 442] width 33 height 32
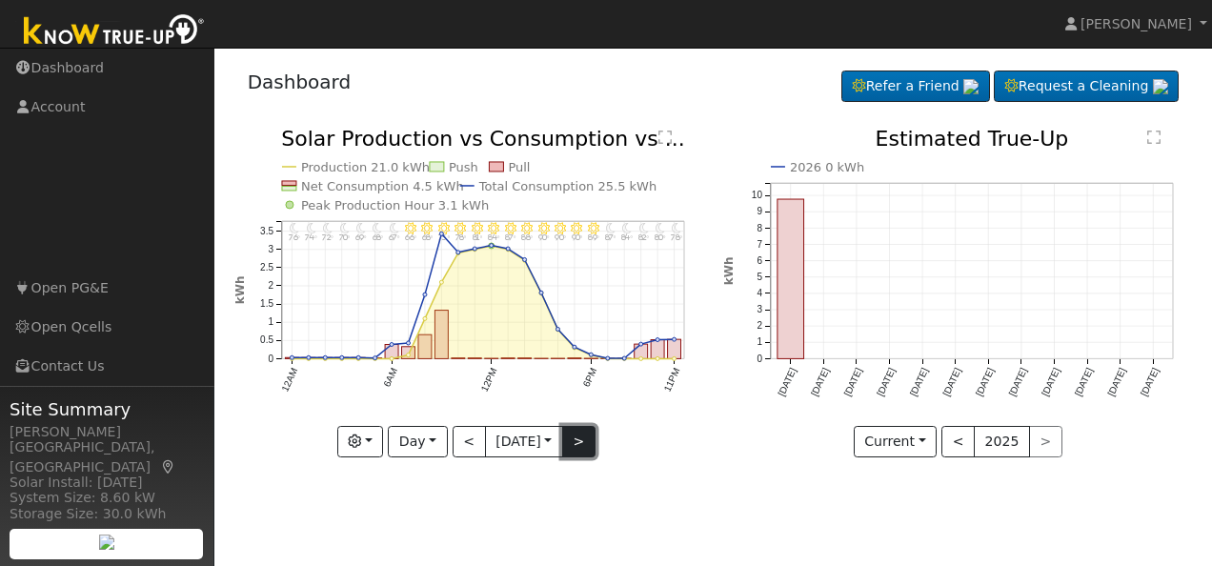
click at [580, 443] on button ">" at bounding box center [578, 442] width 33 height 32
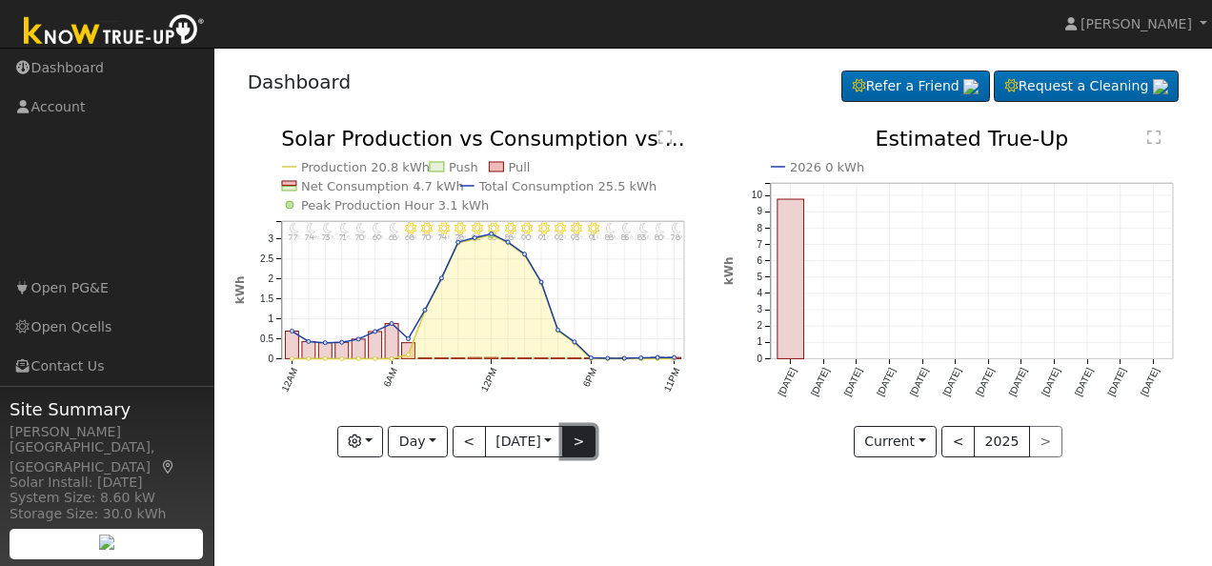
click at [580, 443] on button ">" at bounding box center [578, 442] width 33 height 32
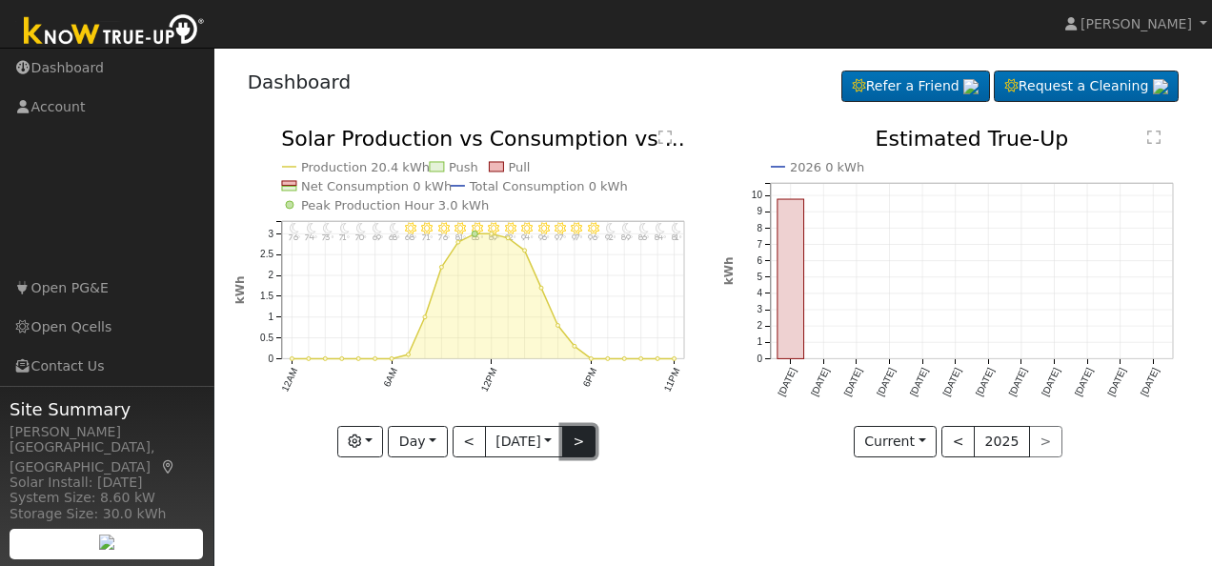
click at [580, 443] on button ">" at bounding box center [578, 442] width 33 height 32
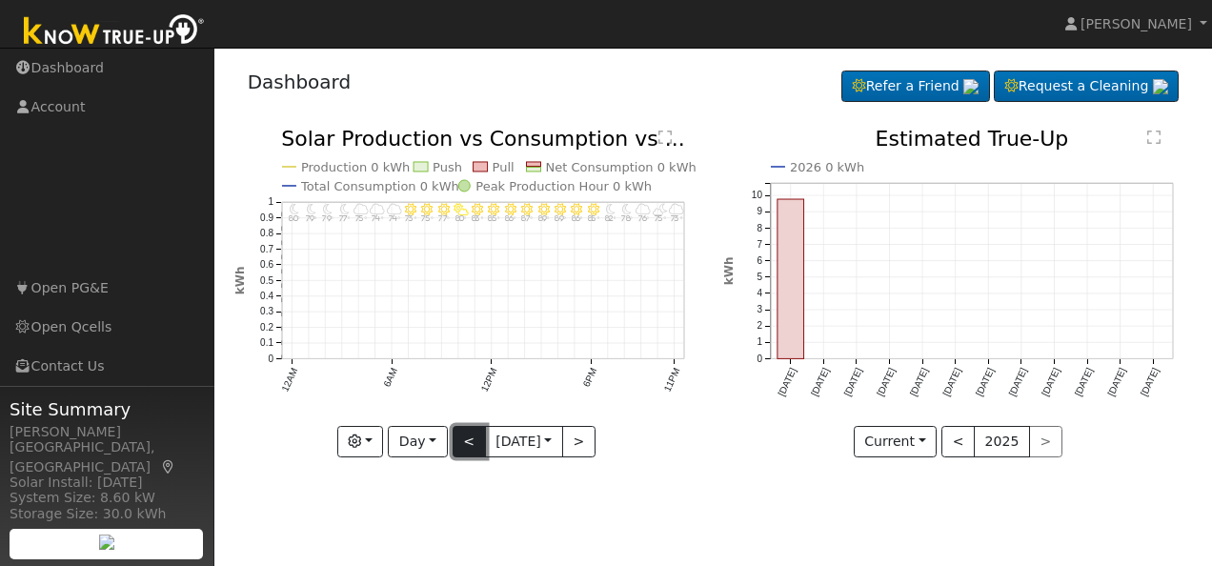
click at [462, 438] on button "<" at bounding box center [469, 442] width 33 height 32
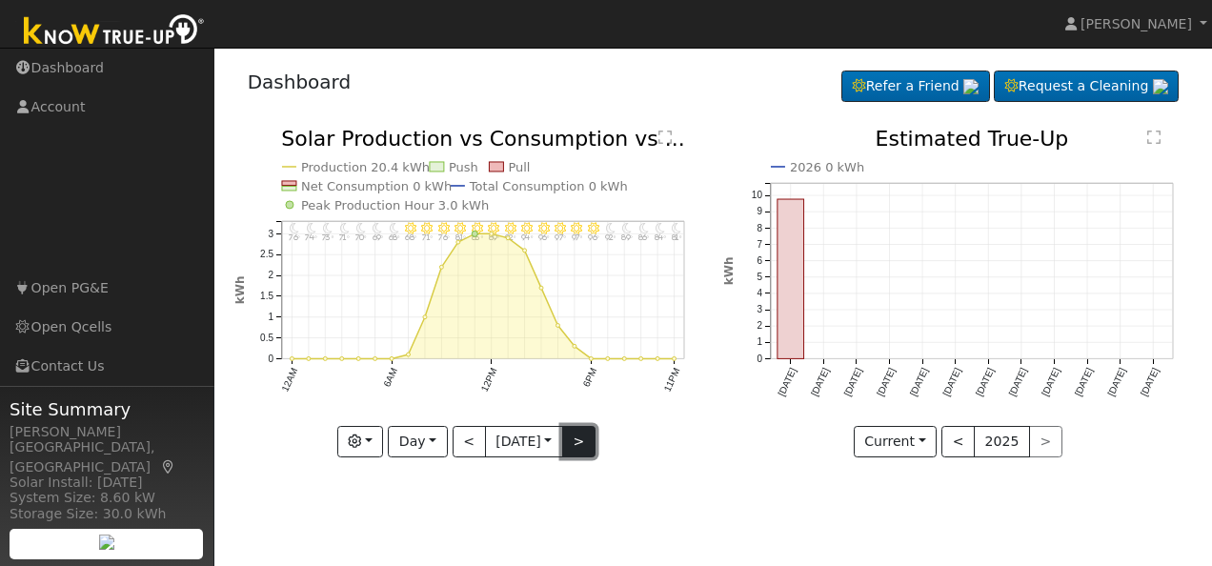
click at [576, 435] on button ">" at bounding box center [578, 442] width 33 height 32
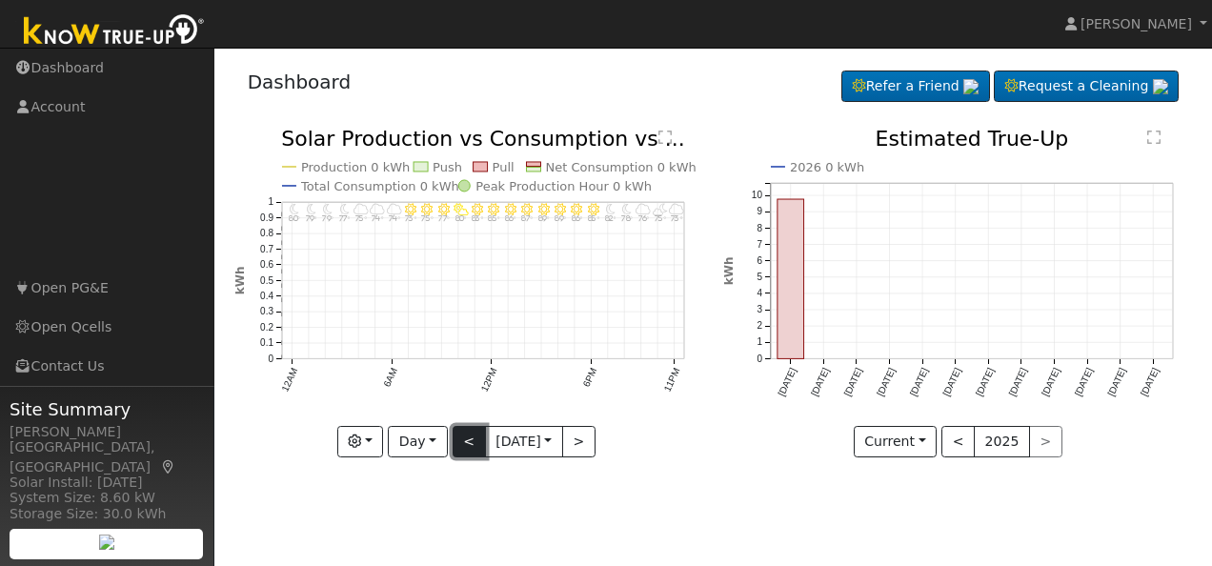
click at [456, 451] on button "<" at bounding box center [469, 442] width 33 height 32
type input "[DATE]"
